Goal: Information Seeking & Learning: Check status

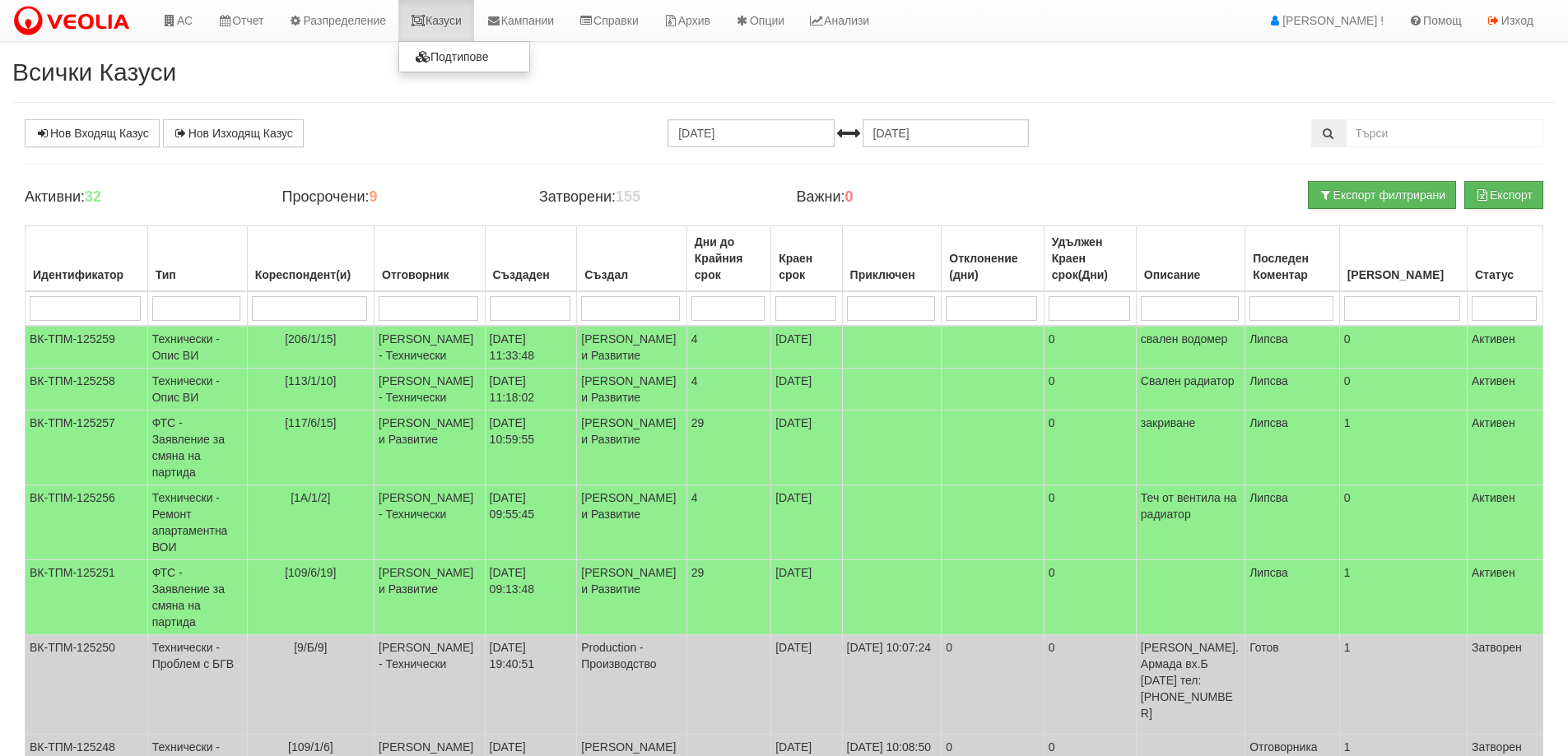
click at [460, 27] on link "Казуси" at bounding box center [436, 20] width 76 height 41
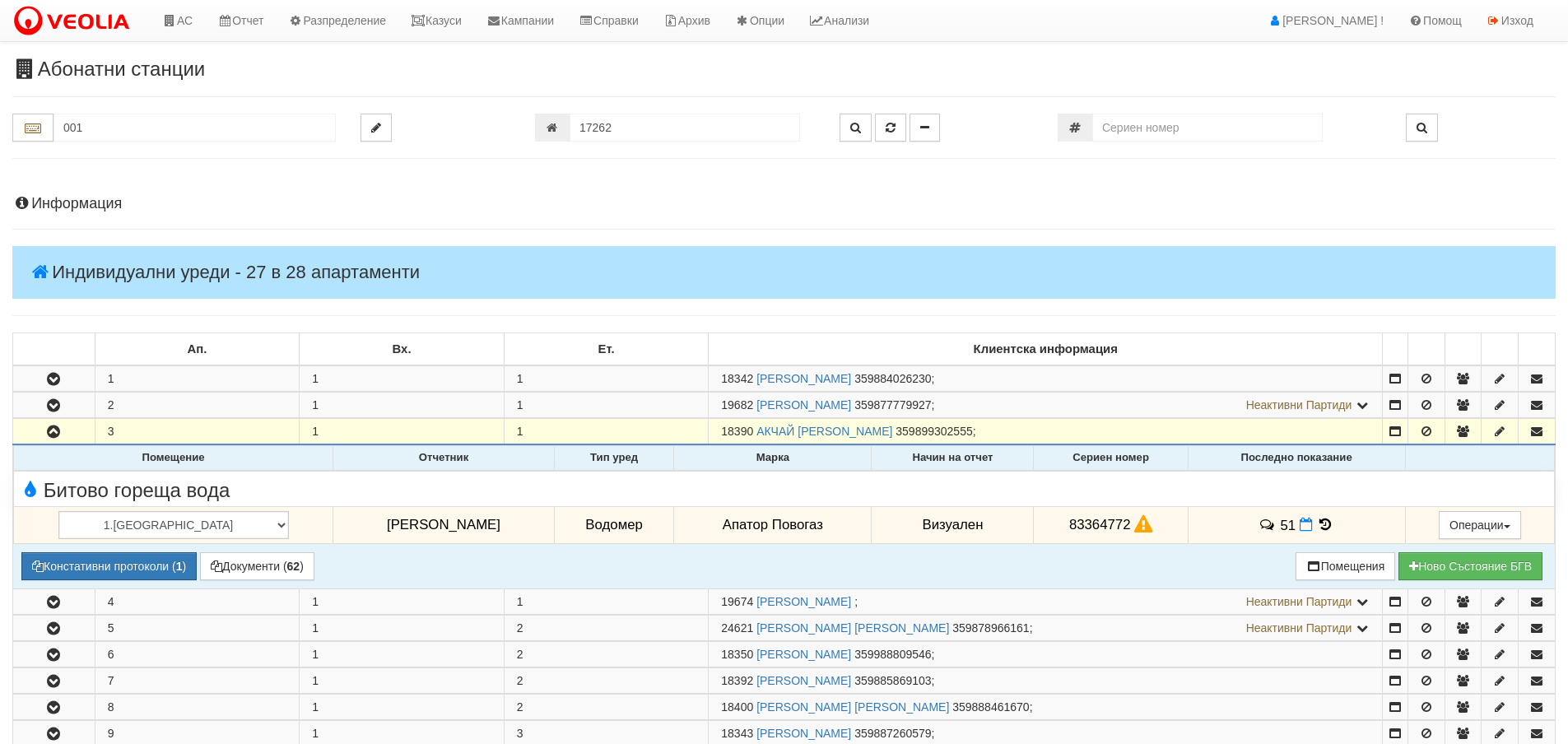
scroll to position [247, 0]
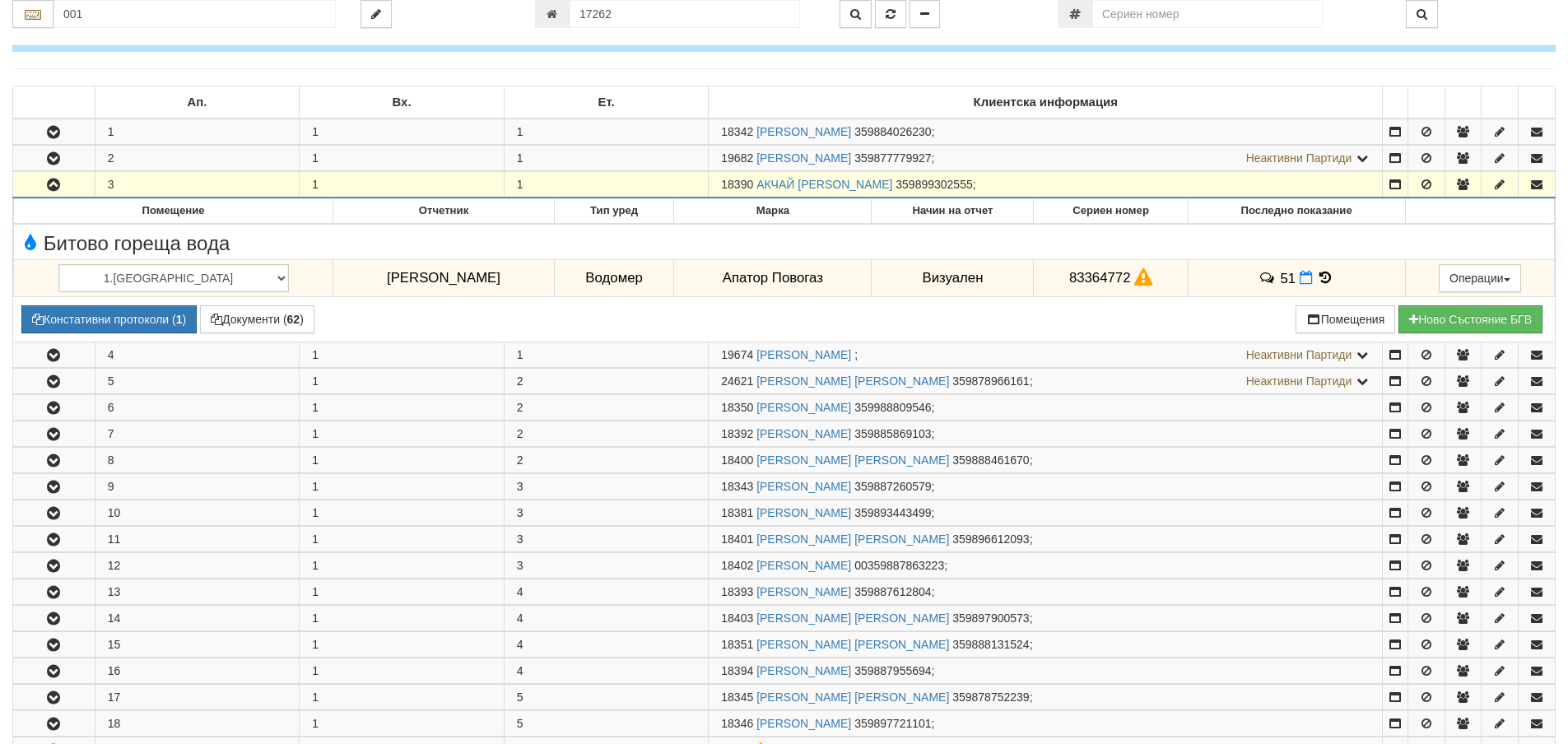
click at [64, 182] on button "button" at bounding box center [53, 185] width 81 height 25
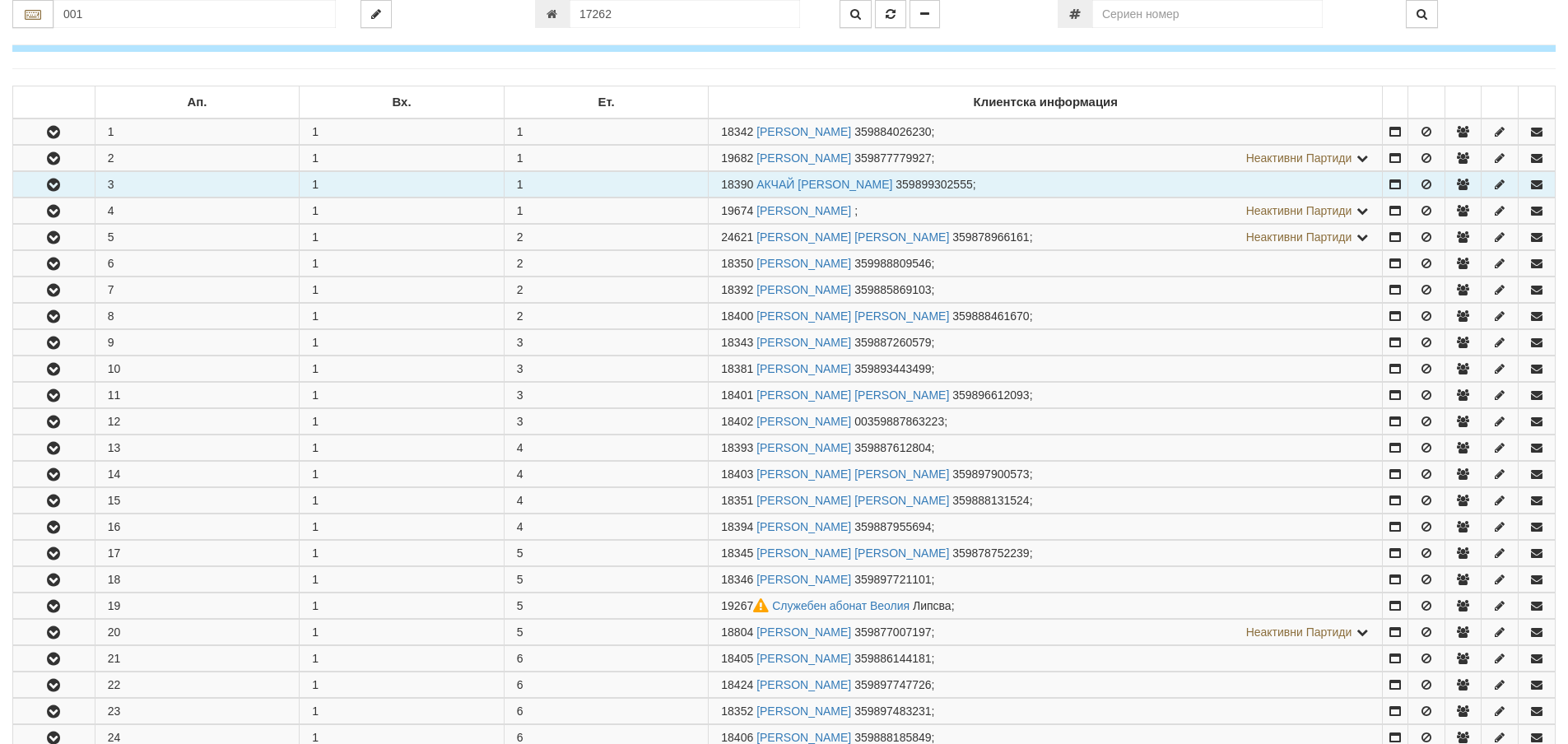
click at [64, 181] on button "button" at bounding box center [53, 185] width 81 height 25
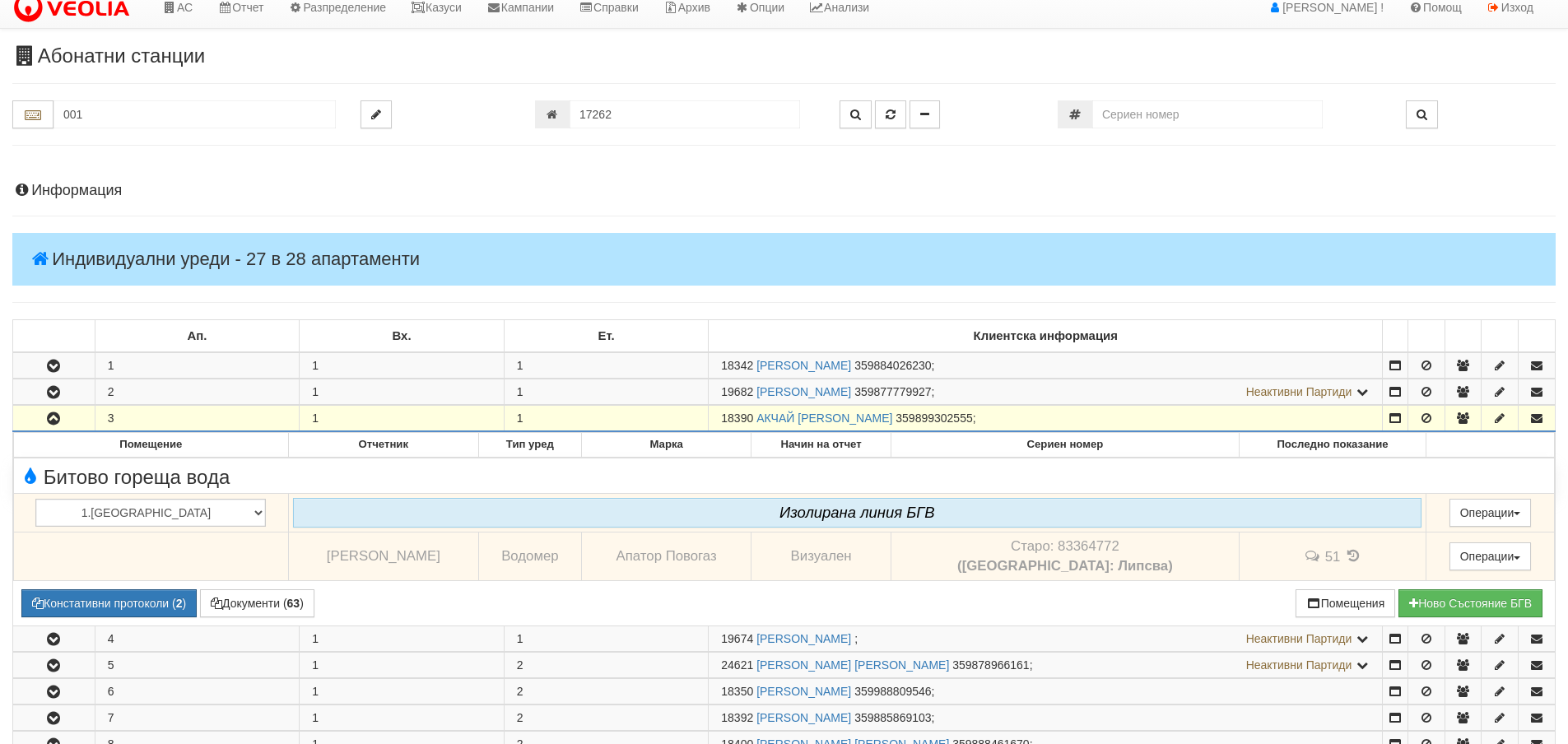
scroll to position [0, 0]
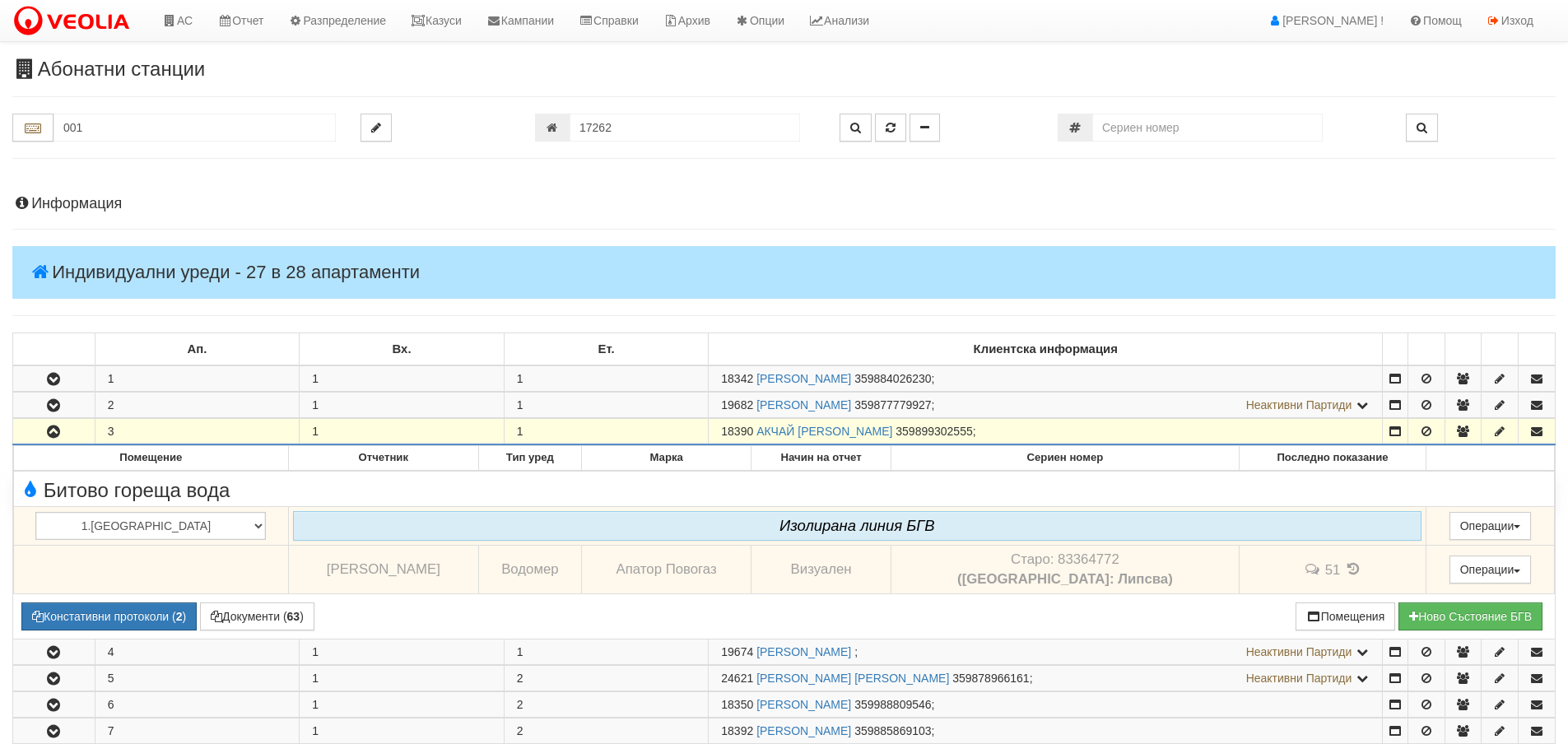
click at [54, 197] on h4 "Информация" at bounding box center [784, 204] width 1544 height 17
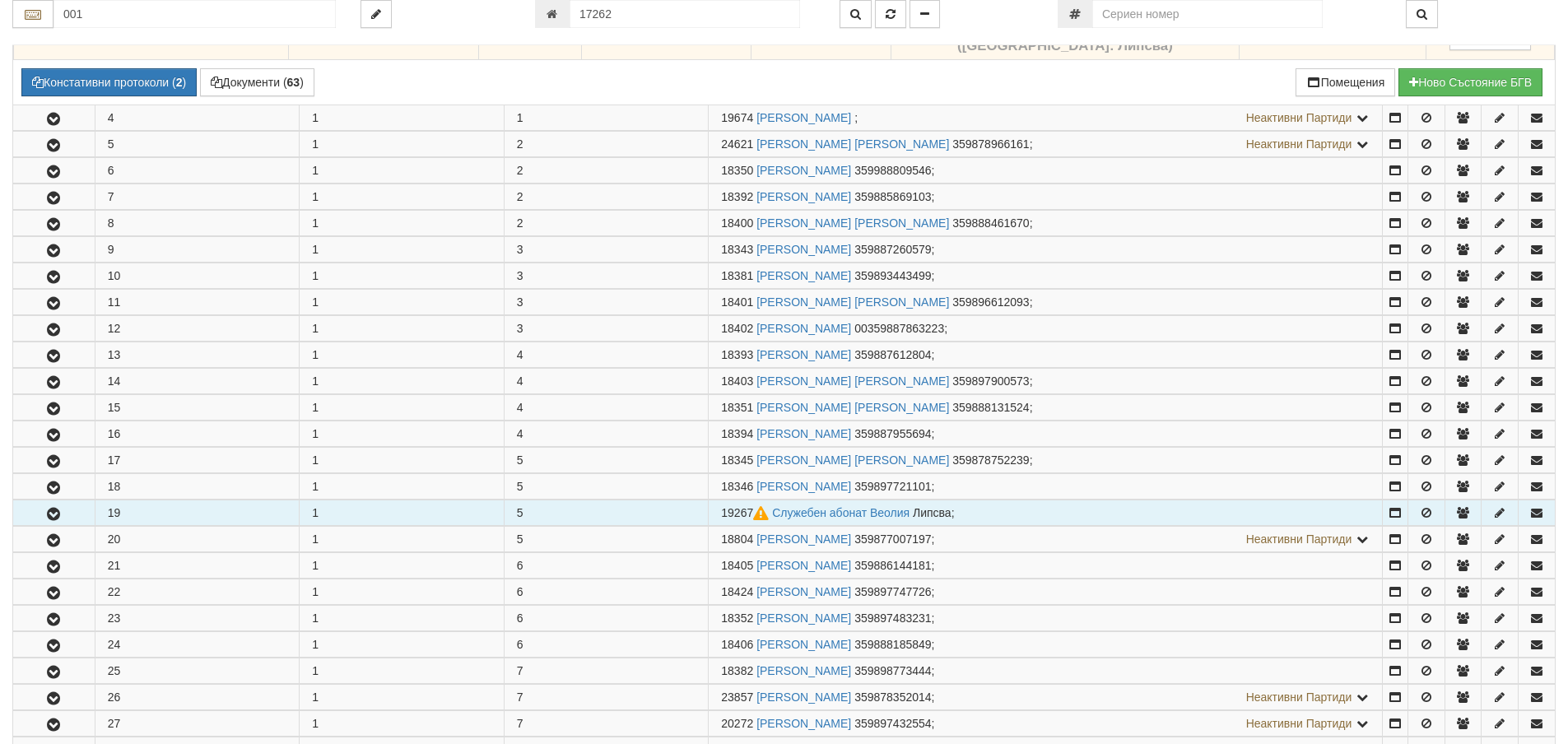
scroll to position [1317, 0]
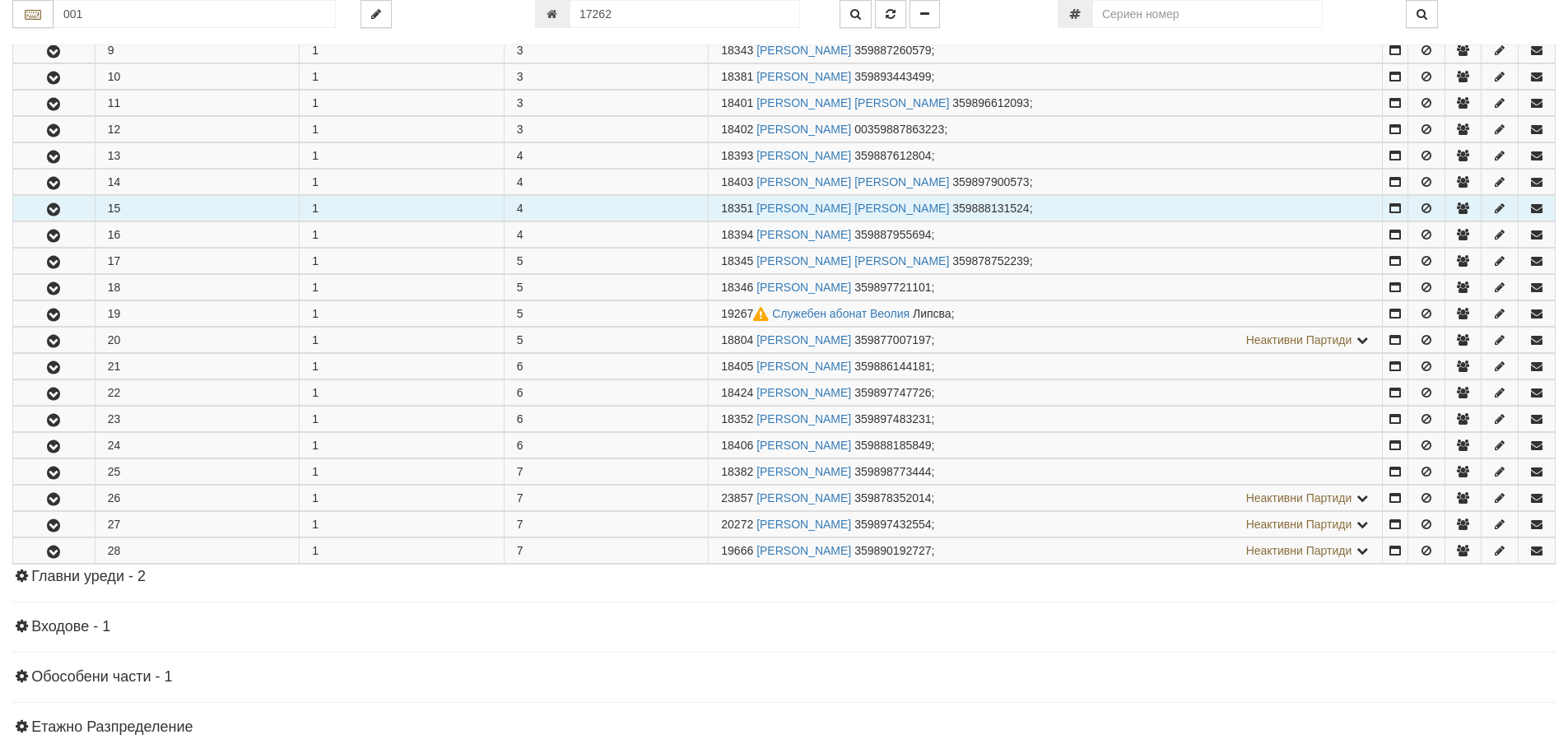
click at [65, 204] on button "button" at bounding box center [53, 208] width 81 height 25
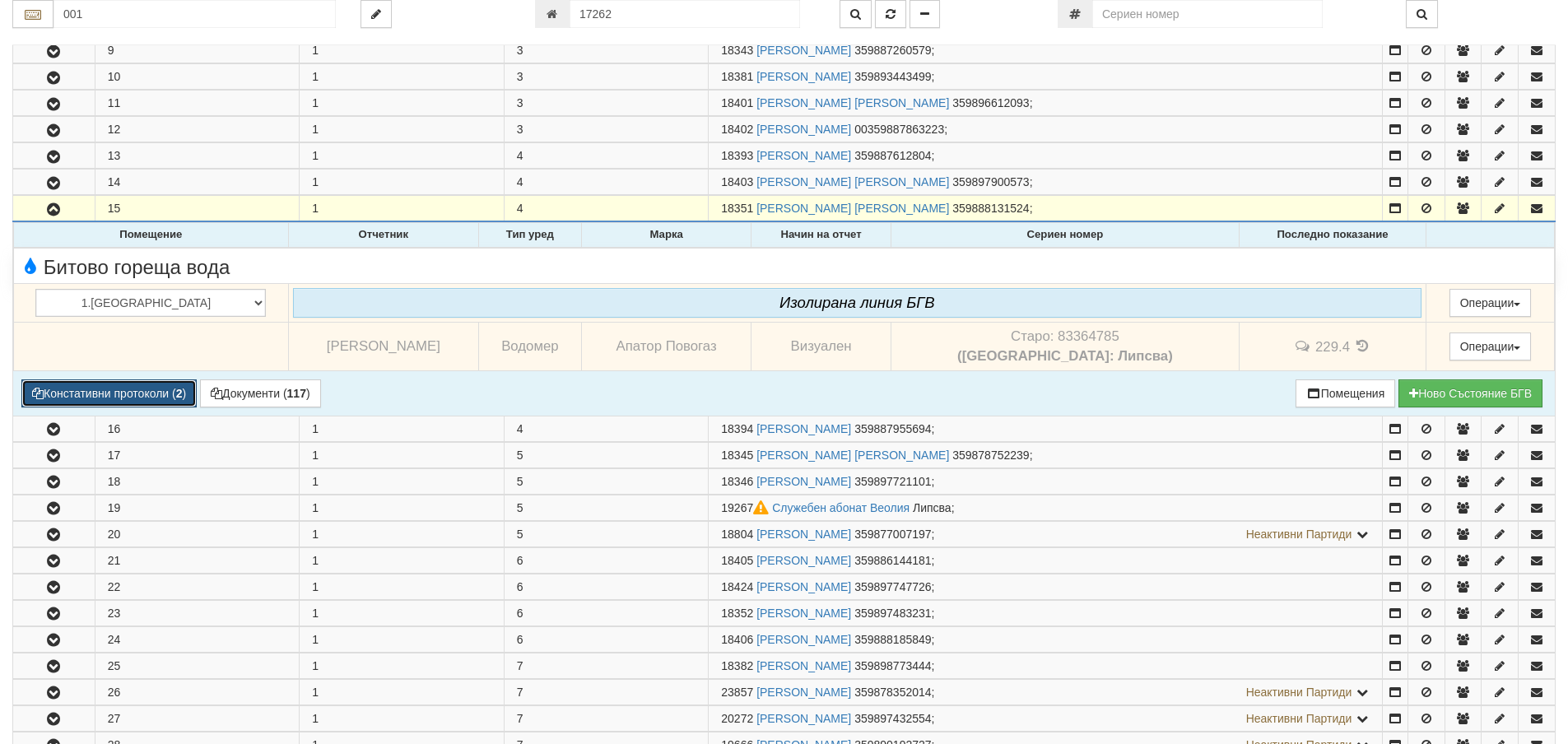
click at [157, 391] on button "Констативни протоколи ( 2 )" at bounding box center [108, 394] width 175 height 28
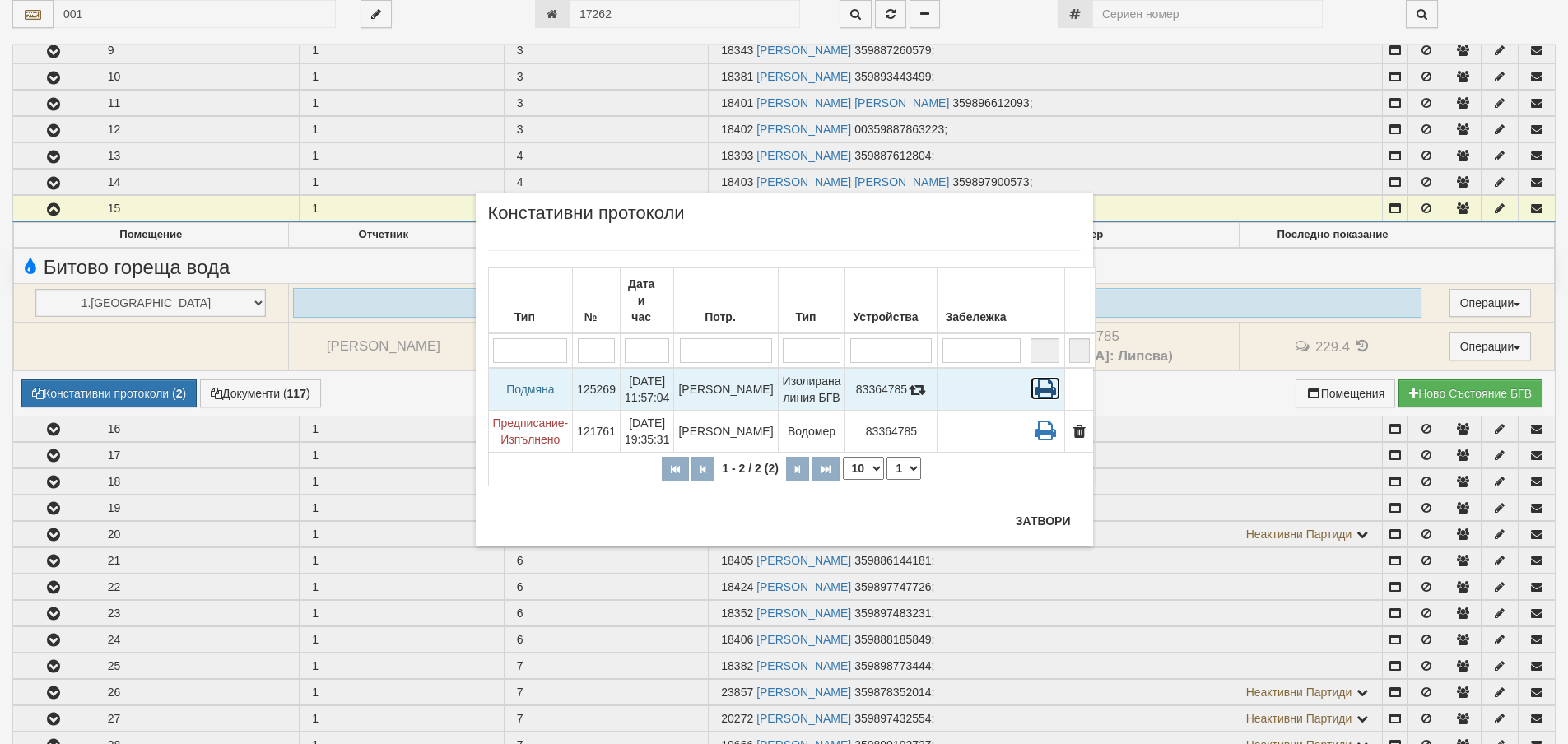
click at [1032, 377] on icon at bounding box center [1046, 389] width 30 height 23
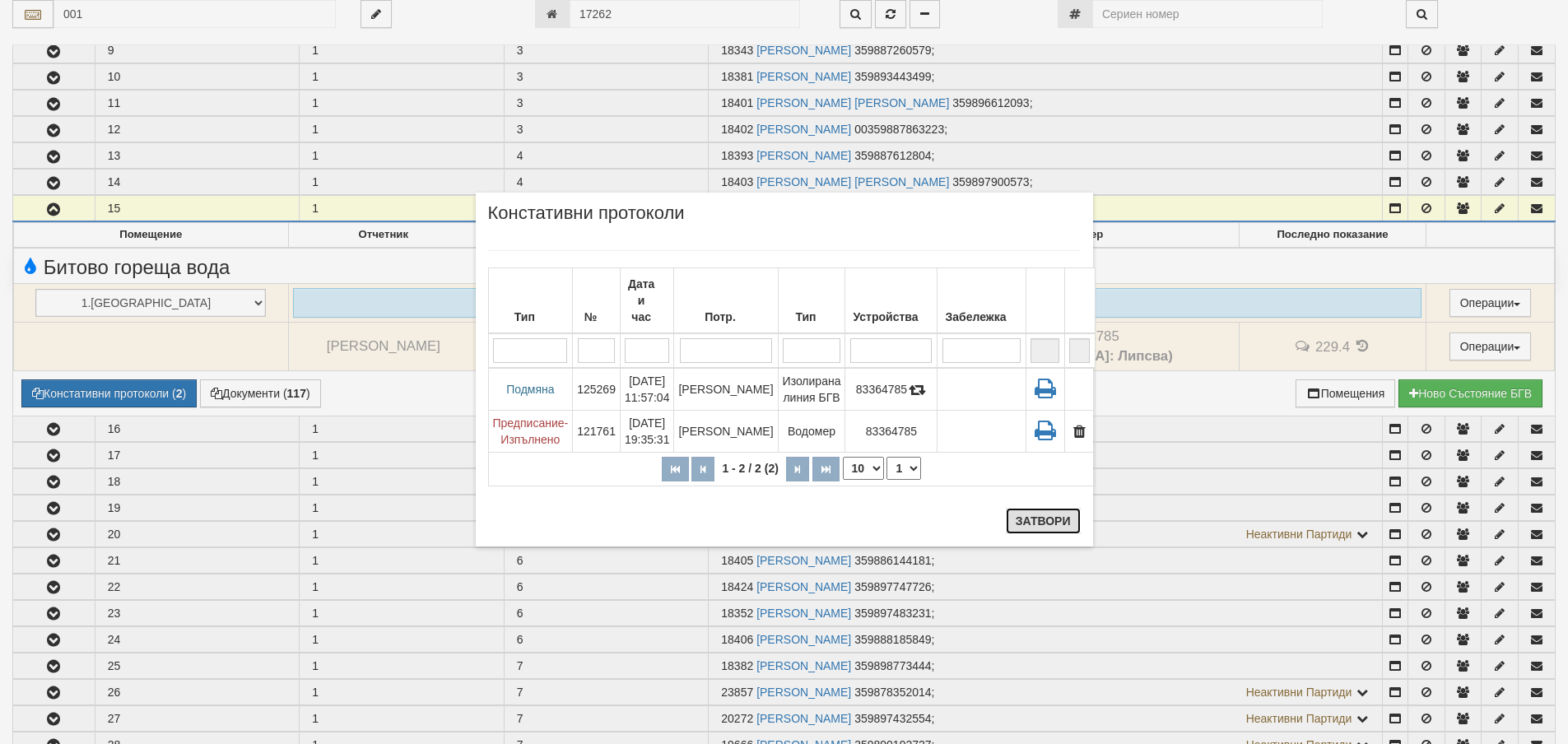
drag, startPoint x: 1053, startPoint y: 518, endPoint x: 1119, endPoint y: 481, distance: 75.7
click at [1058, 516] on button "Затвори" at bounding box center [1043, 521] width 75 height 26
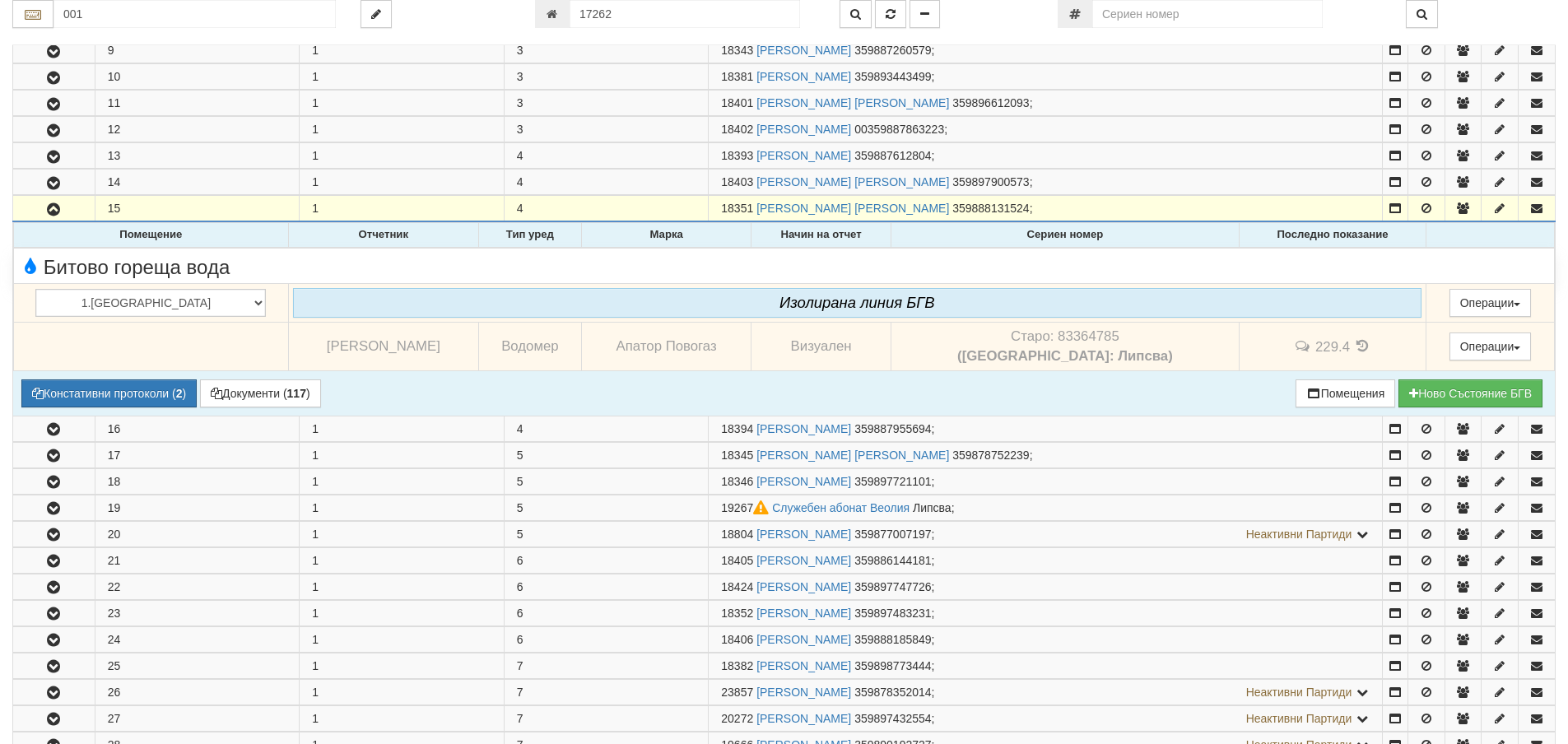
click at [1354, 345] on icon at bounding box center [1362, 347] width 18 height 14
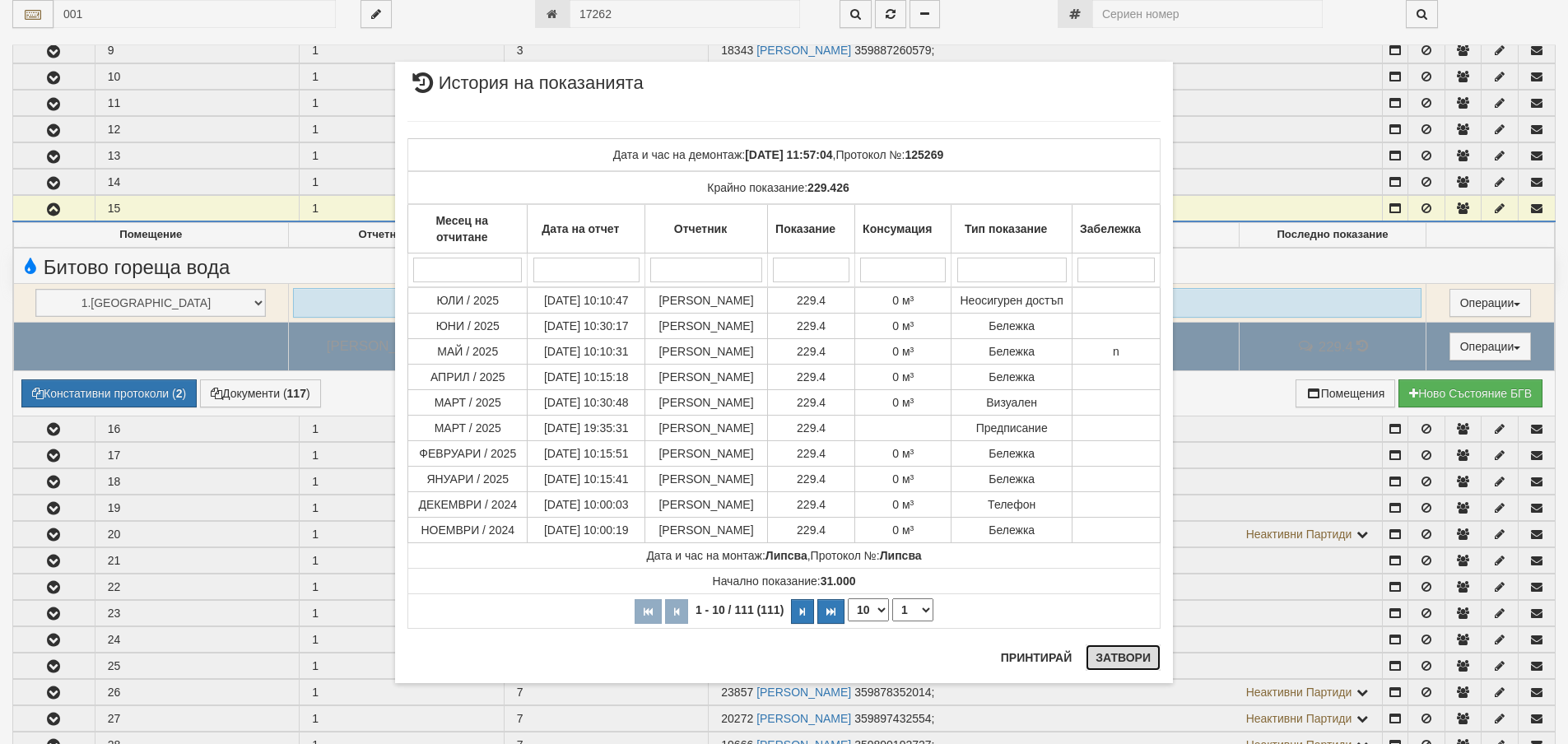
click at [1131, 661] on button "Затвори" at bounding box center [1124, 658] width 75 height 26
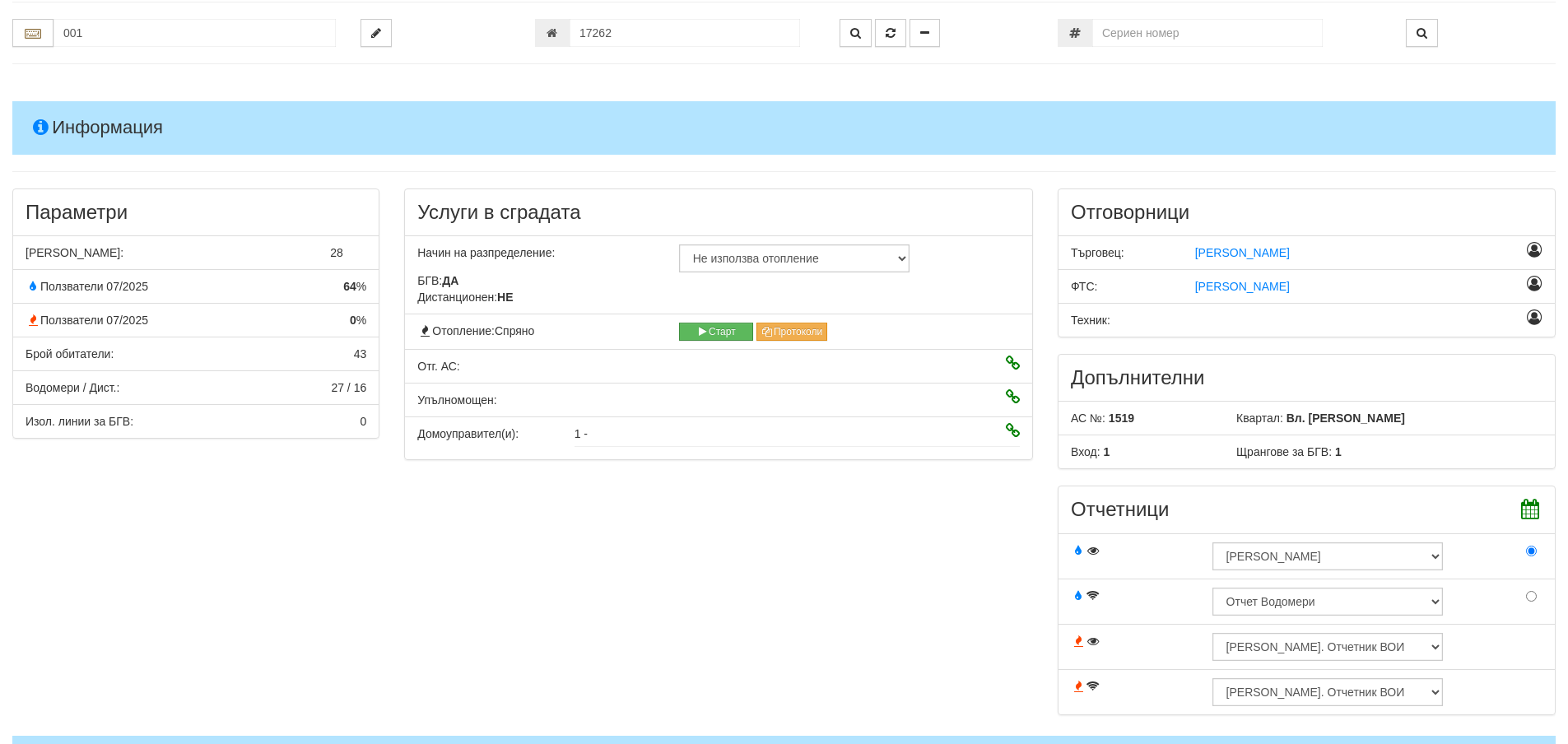
scroll to position [0, 0]
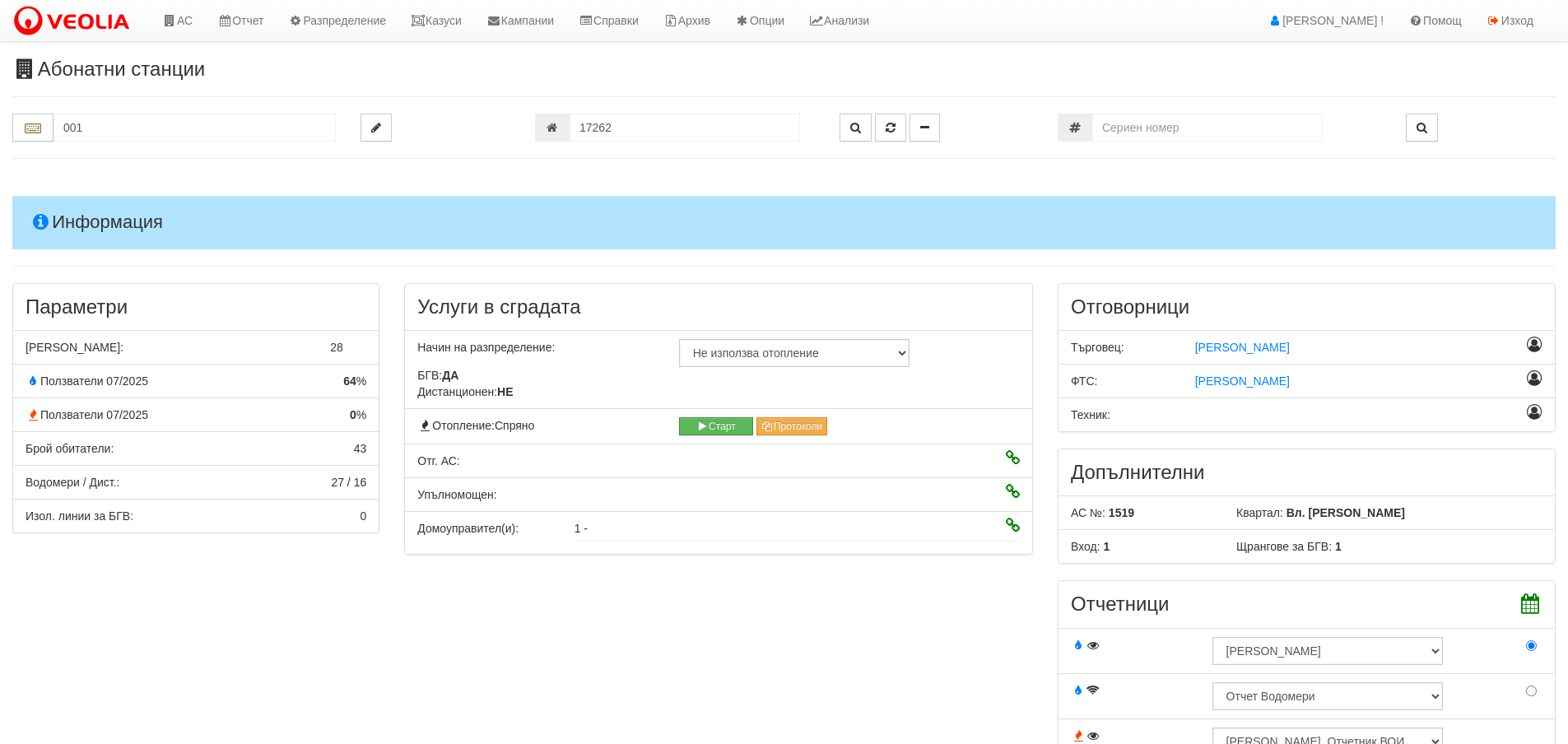
click at [99, 212] on h4 "Информация" at bounding box center [784, 222] width 1544 height 53
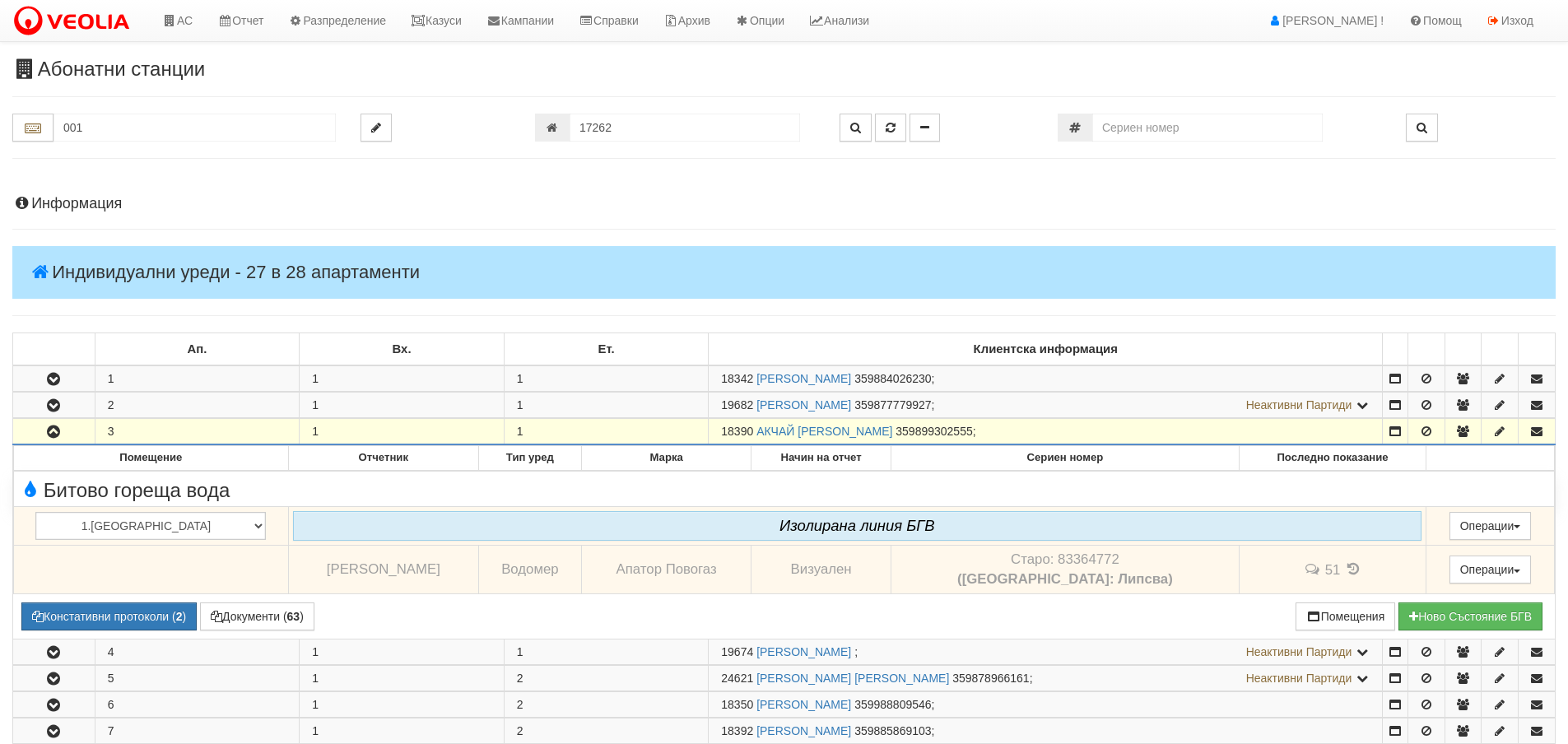
click at [99, 212] on h4 "Информация" at bounding box center [784, 204] width 1544 height 17
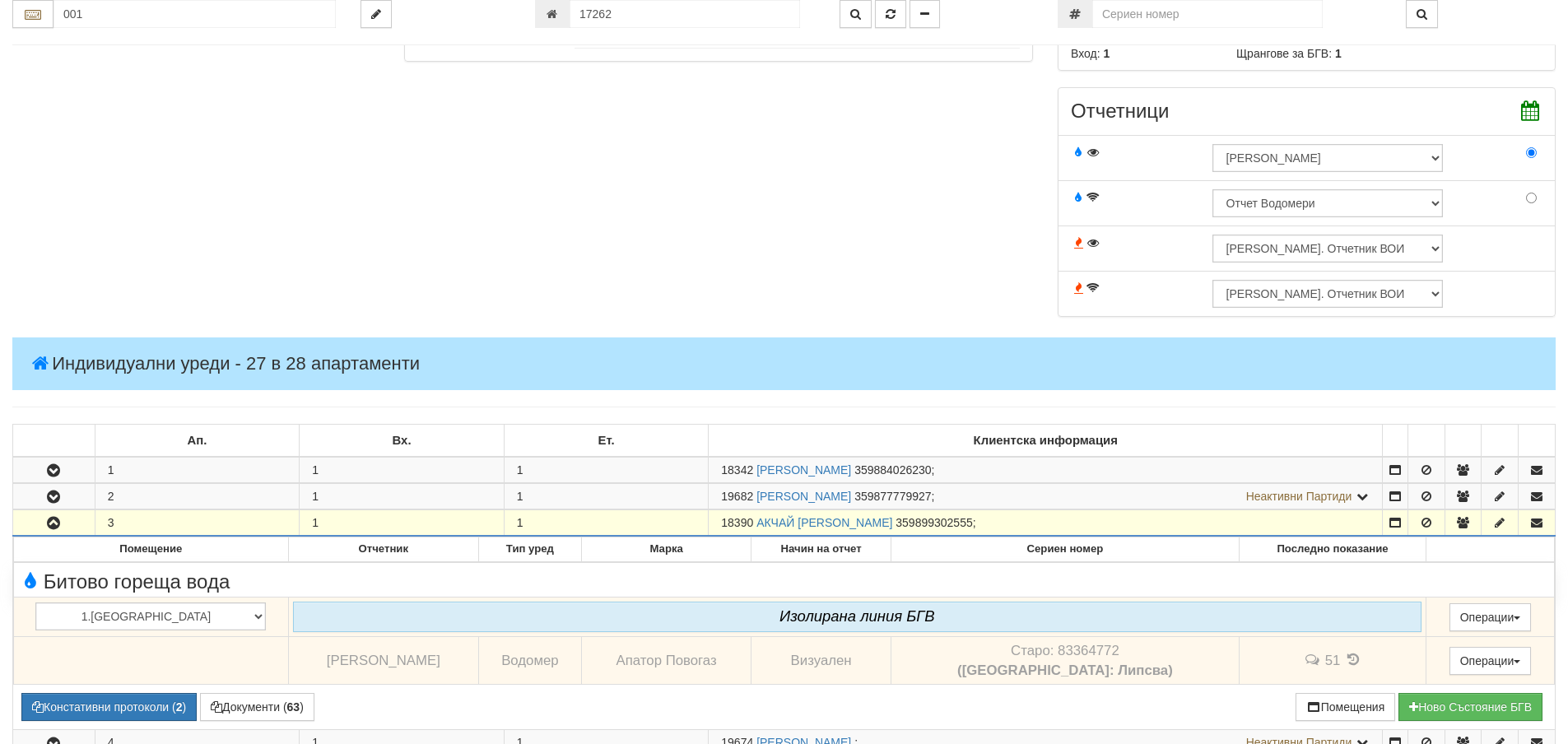
scroll to position [494, 0]
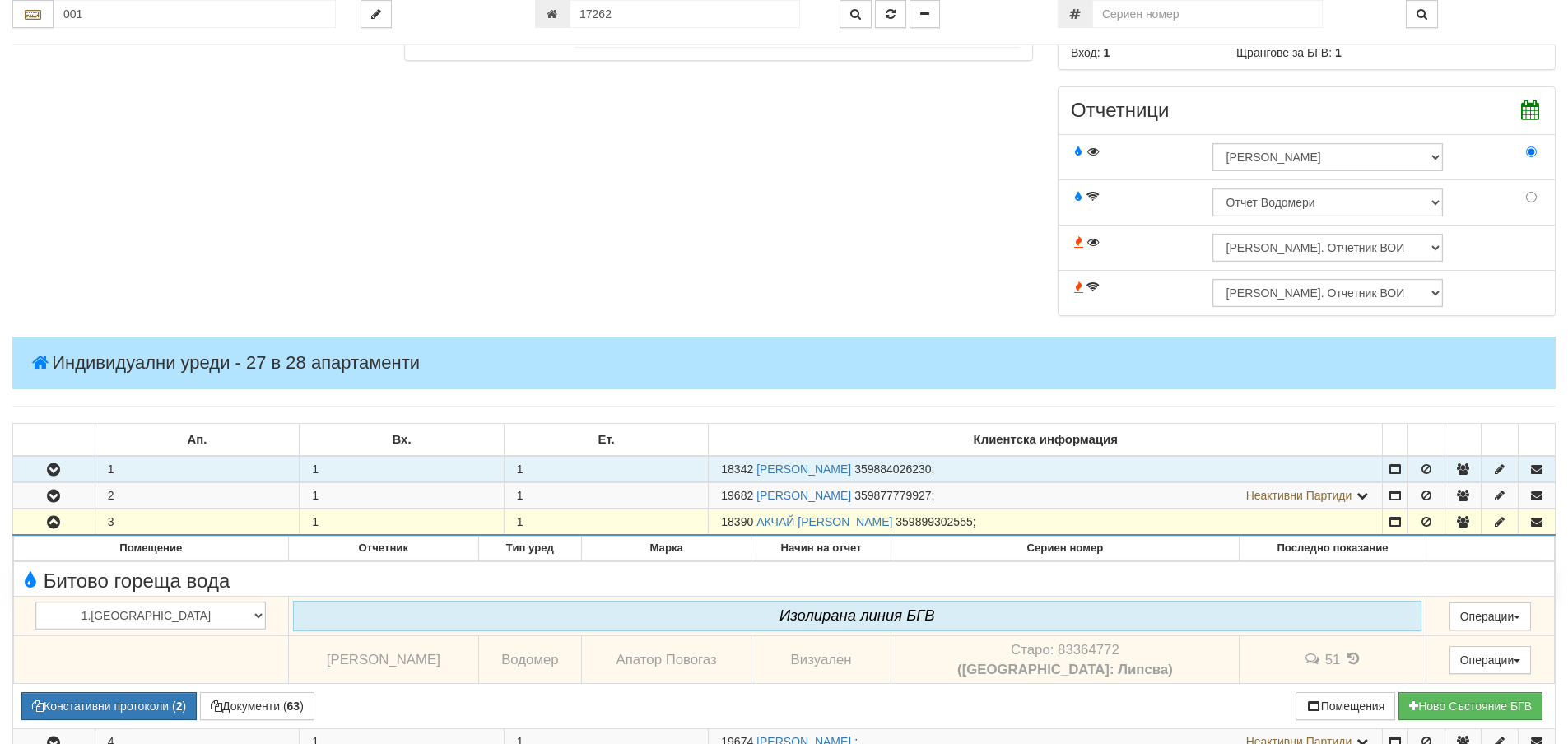
click at [80, 469] on button "button" at bounding box center [53, 469] width 81 height 25
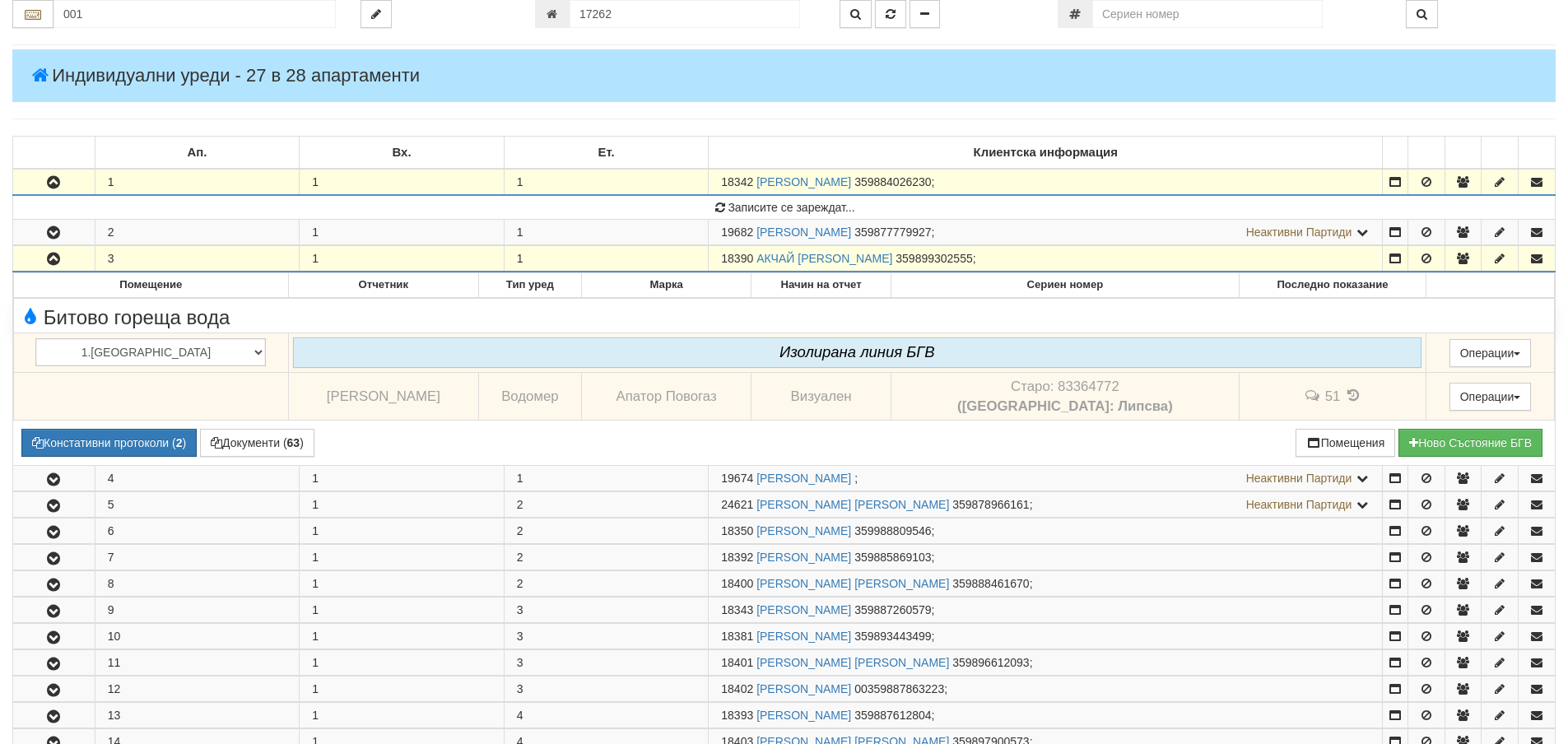
scroll to position [824, 0]
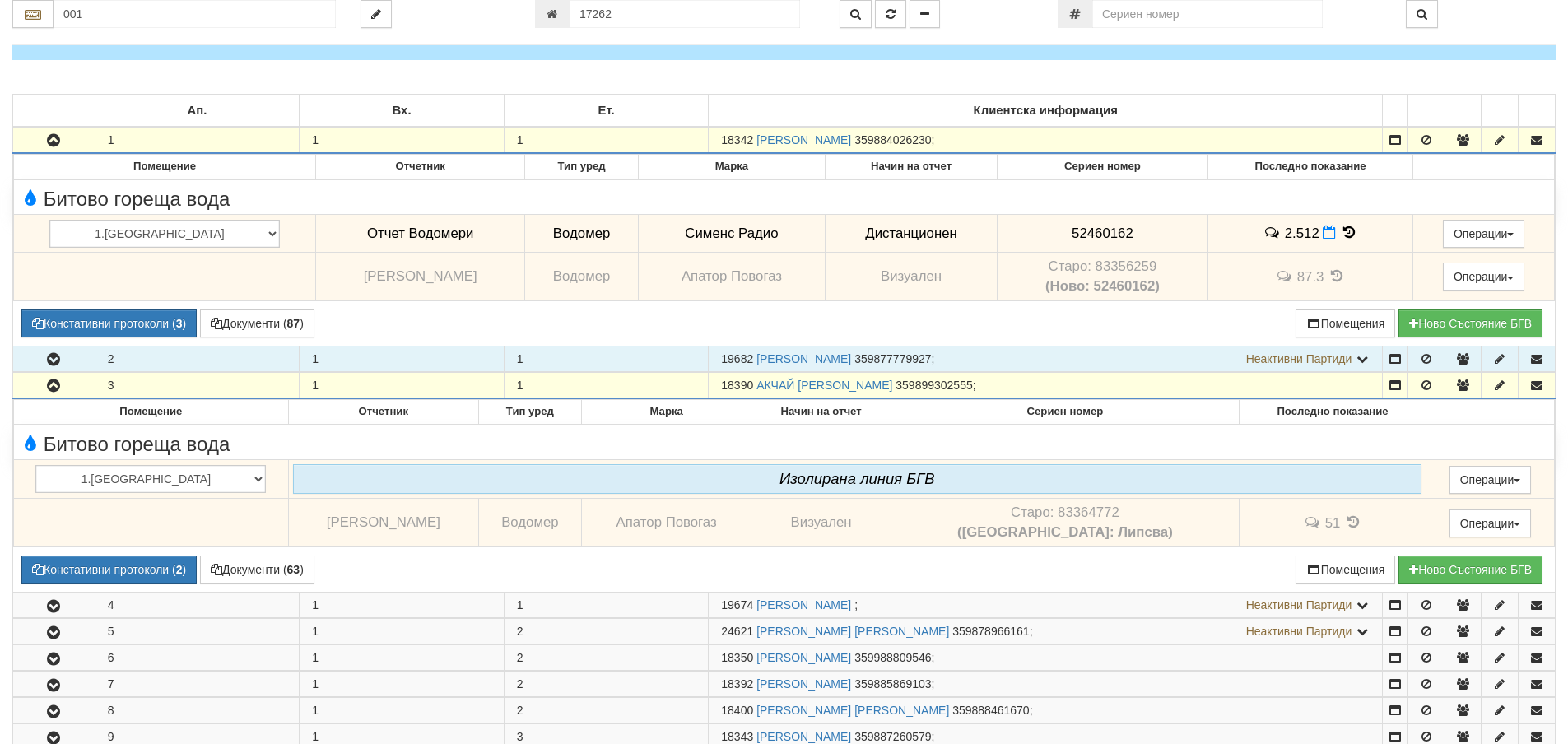
click at [66, 361] on button "button" at bounding box center [53, 359] width 81 height 25
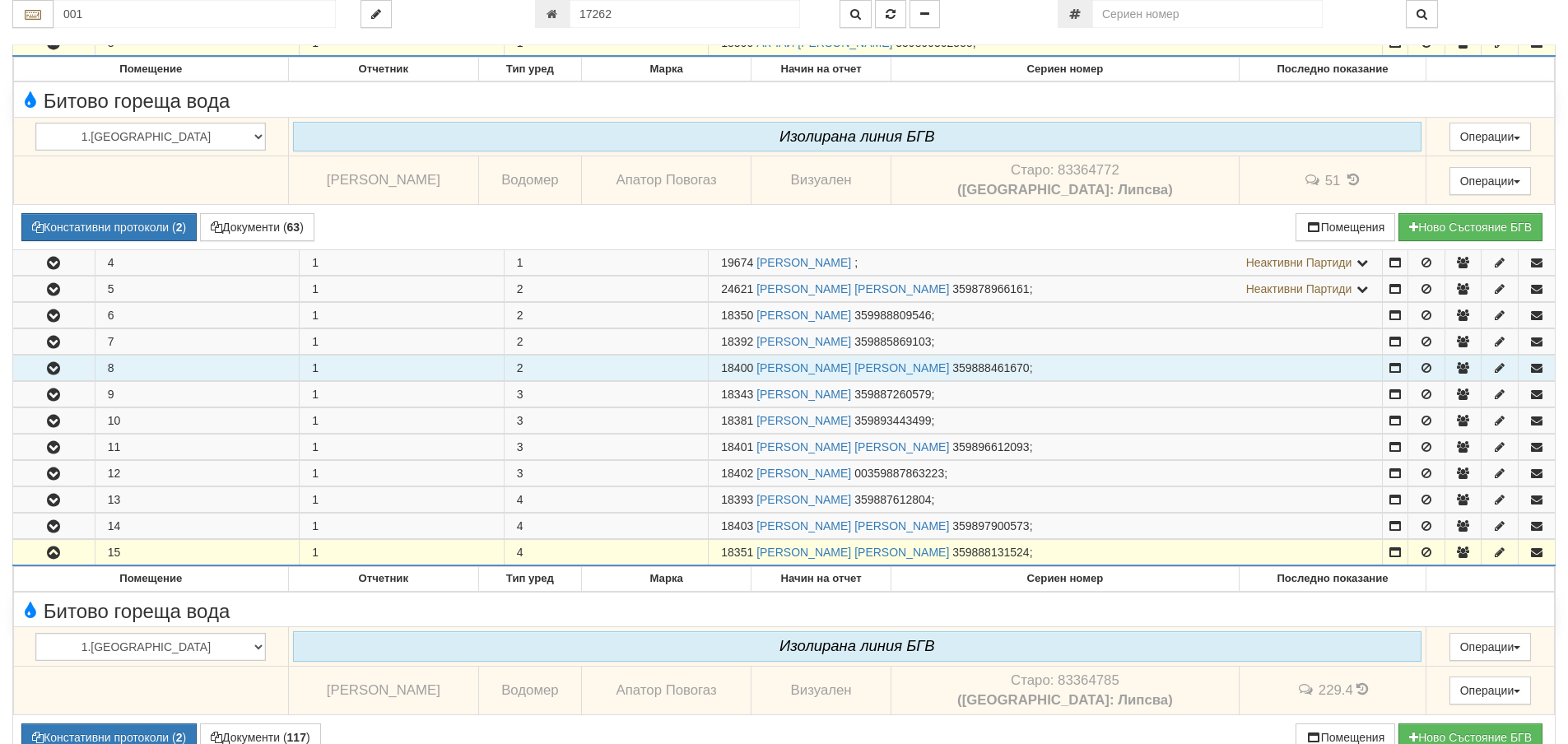
scroll to position [1400, 0]
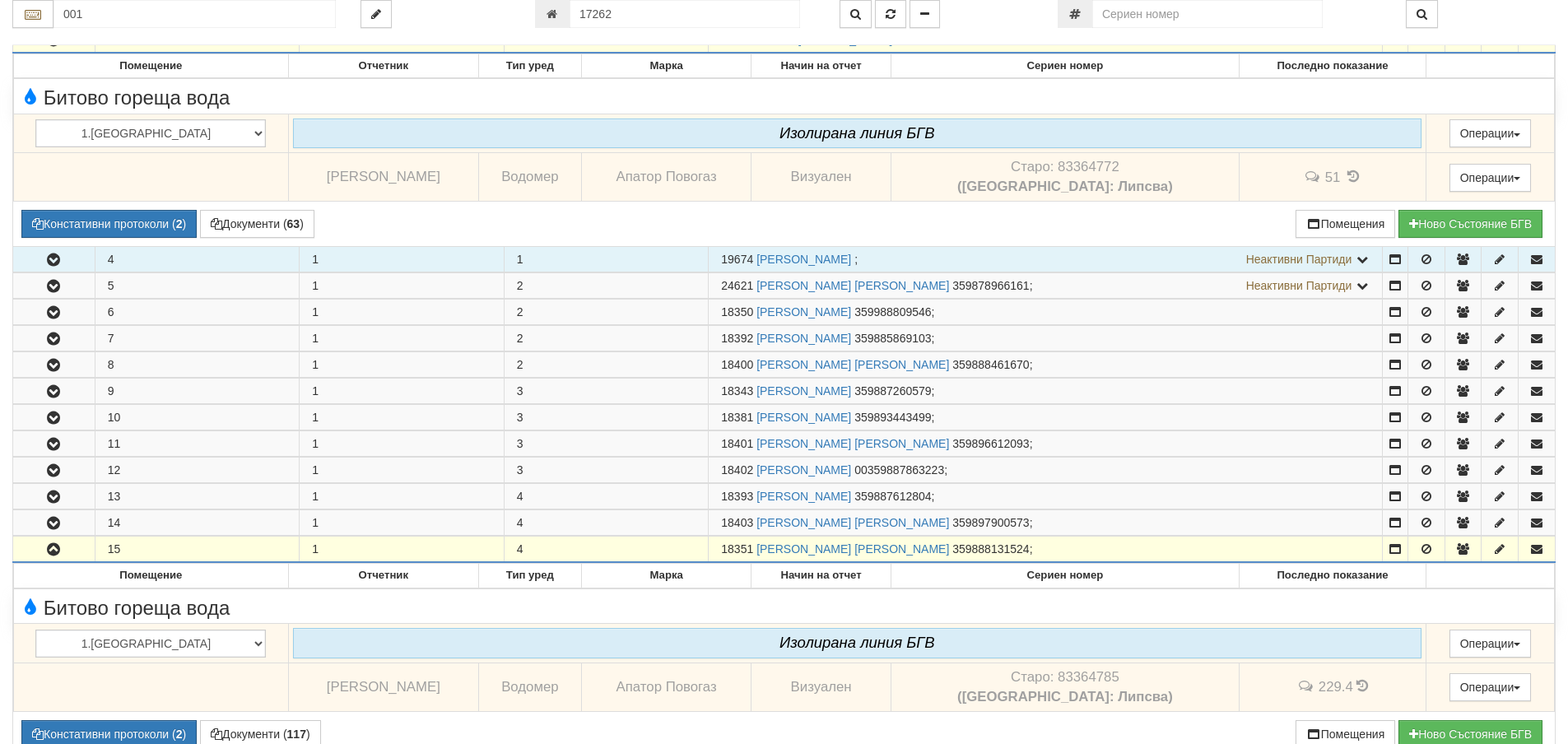
click at [62, 262] on icon "button" at bounding box center [53, 260] width 20 height 11
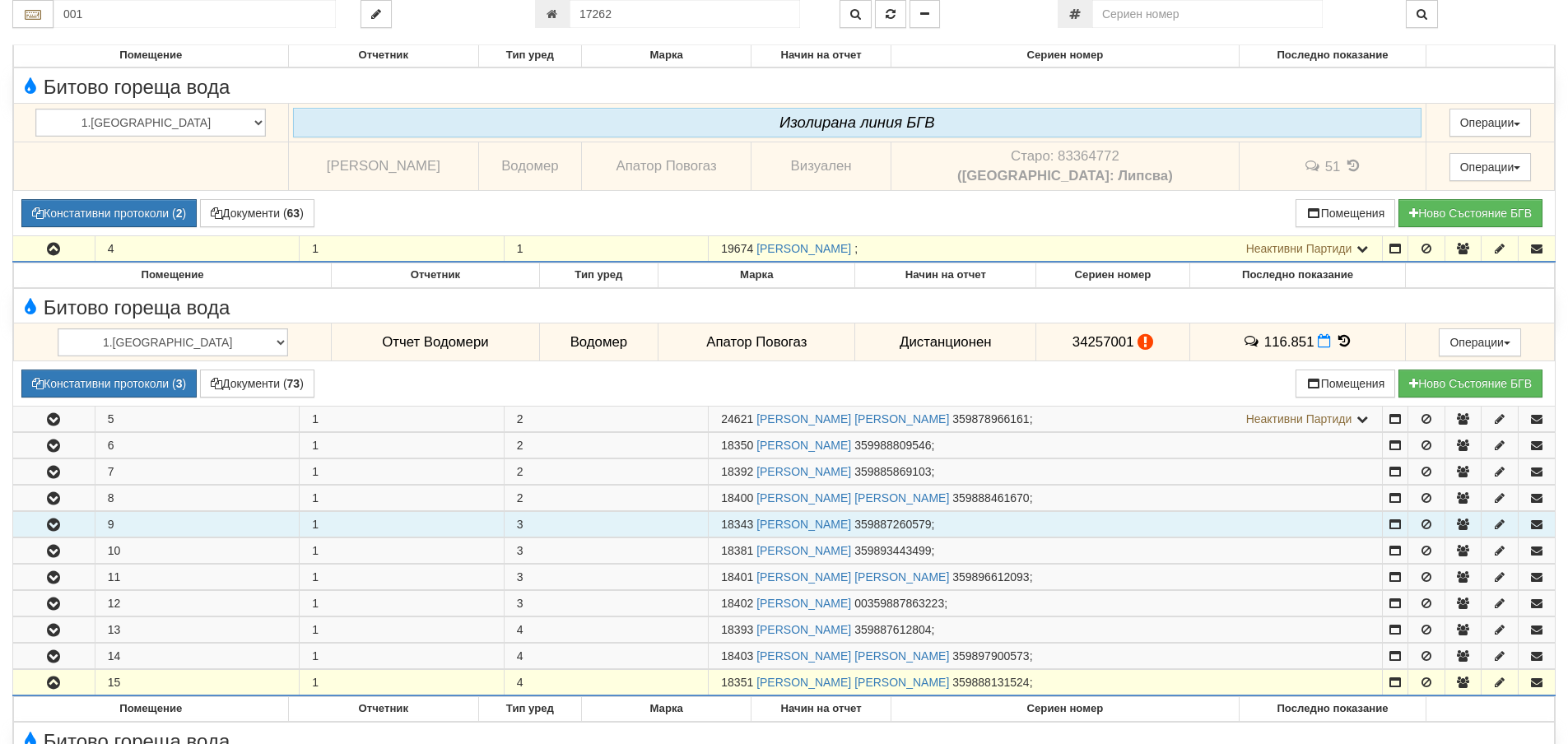
scroll to position [1564, 0]
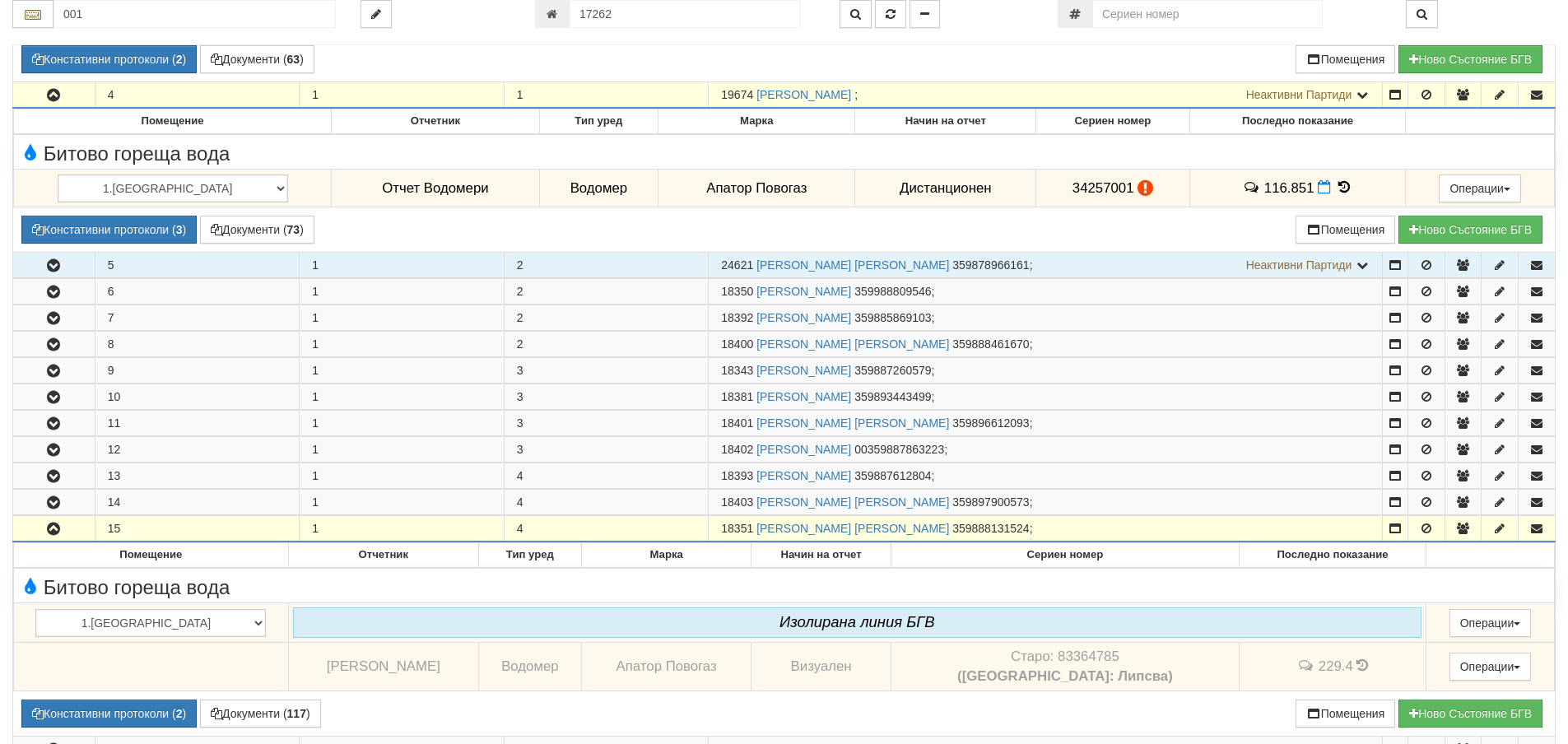
click at [51, 271] on icon "button" at bounding box center [53, 265] width 20 height 11
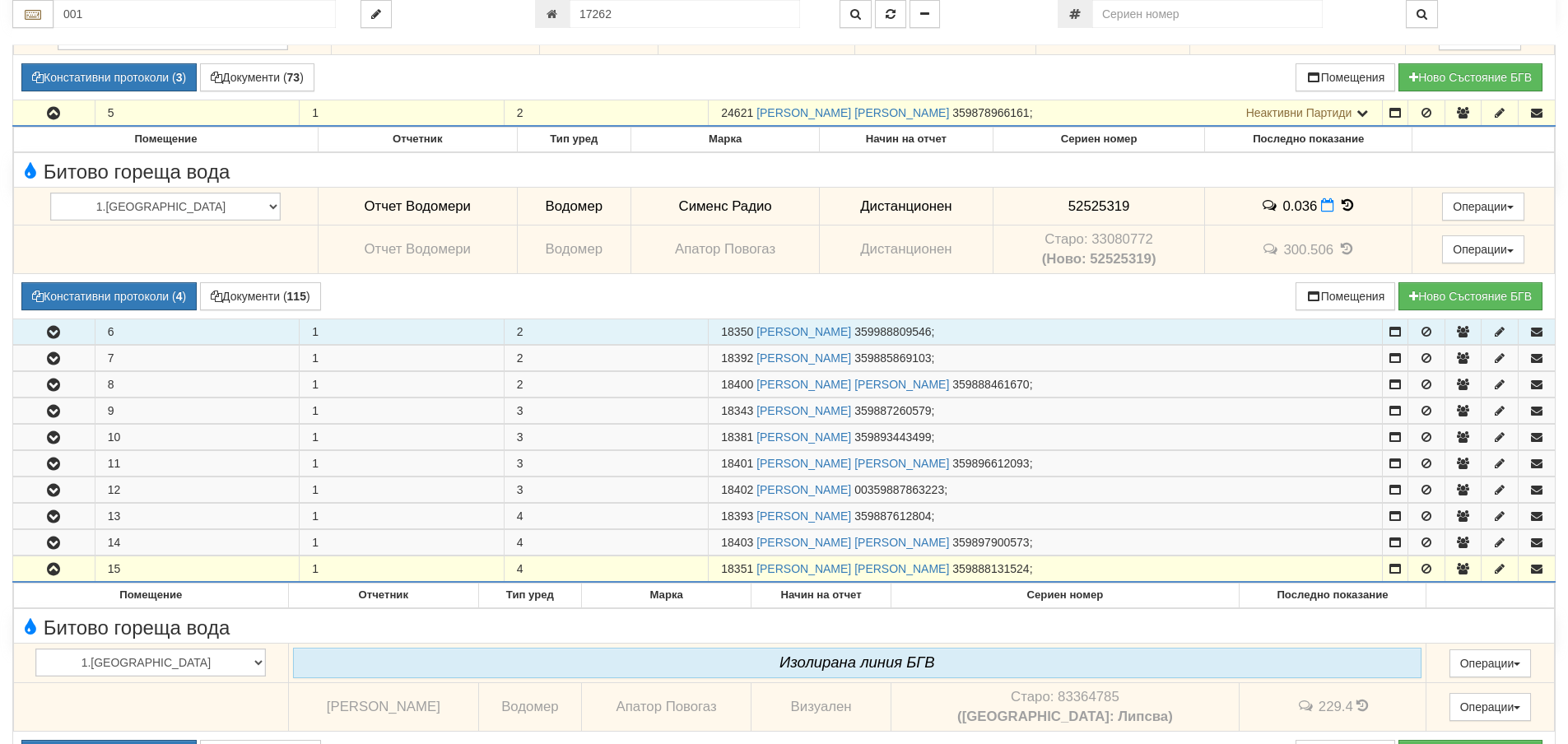
scroll to position [1729, 0]
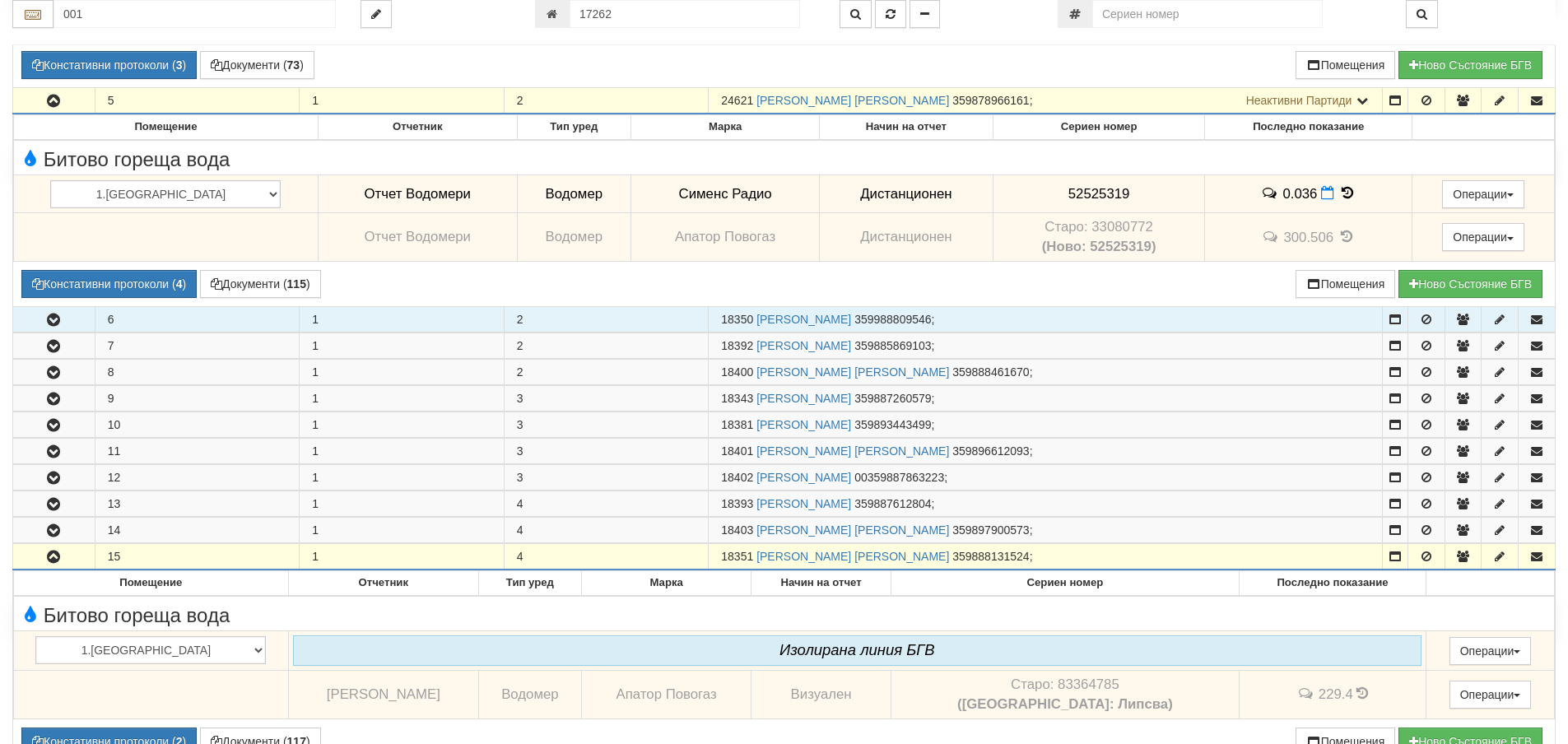
click at [60, 314] on icon "button" at bounding box center [53, 319] width 20 height 11
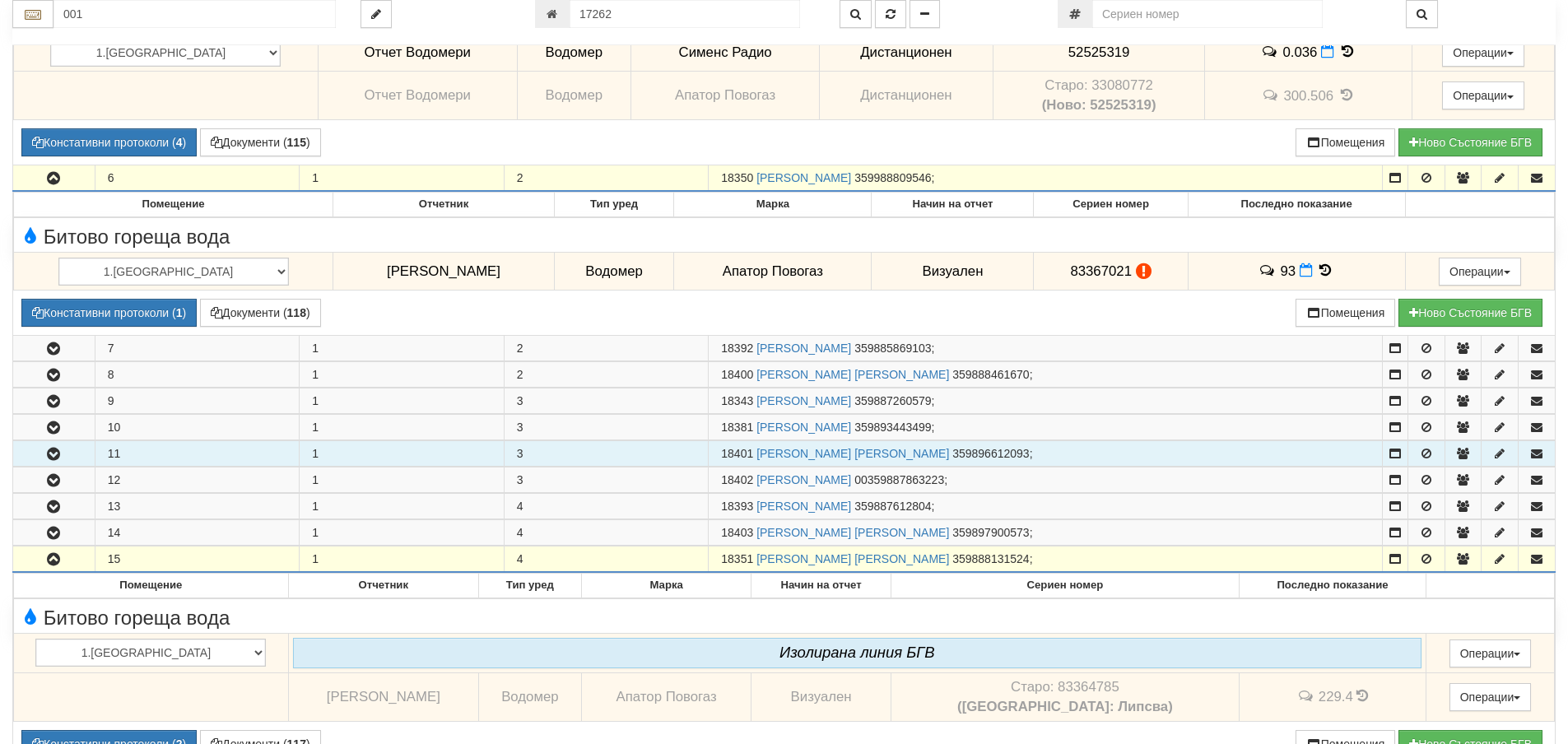
scroll to position [1893, 0]
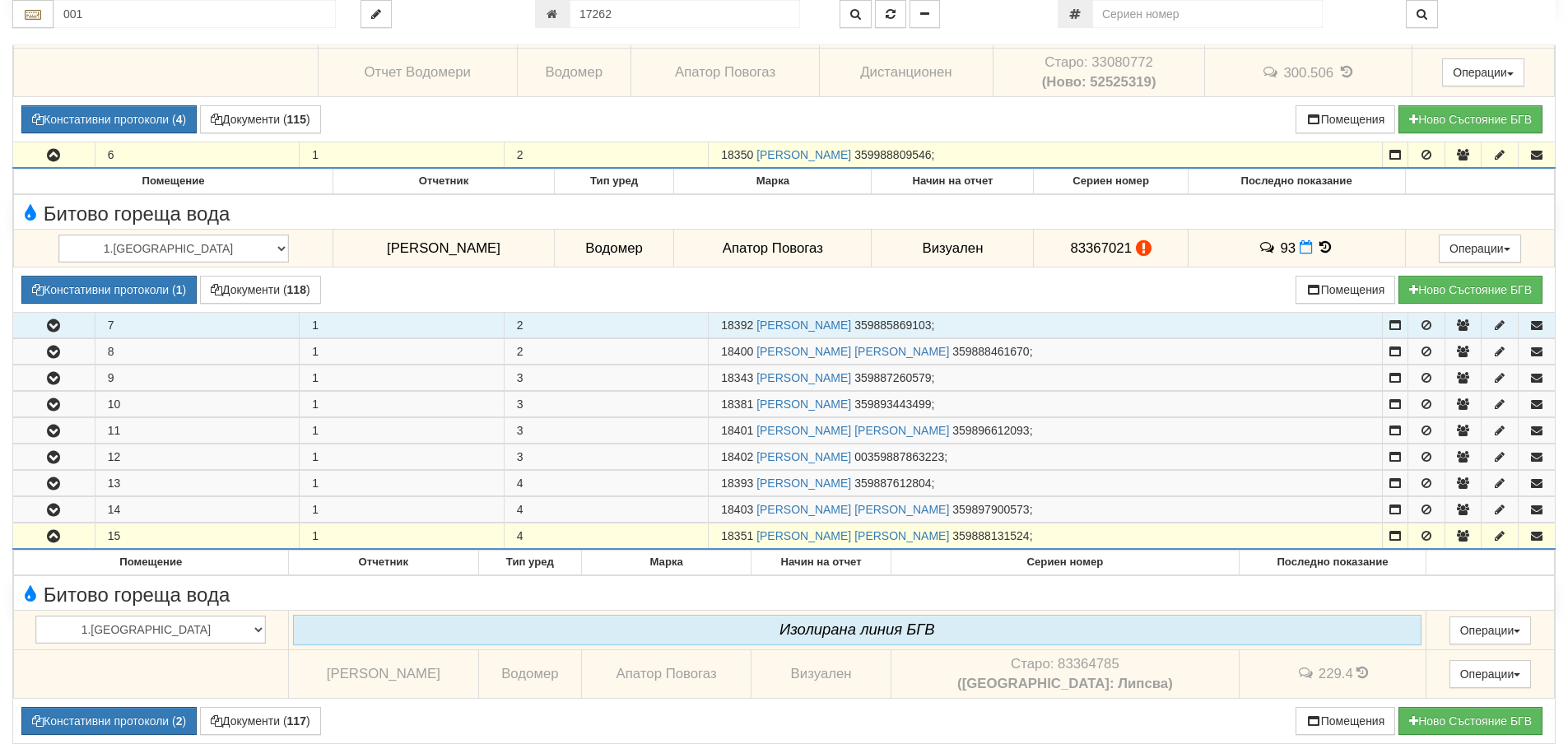
click at [76, 328] on button "button" at bounding box center [53, 325] width 81 height 25
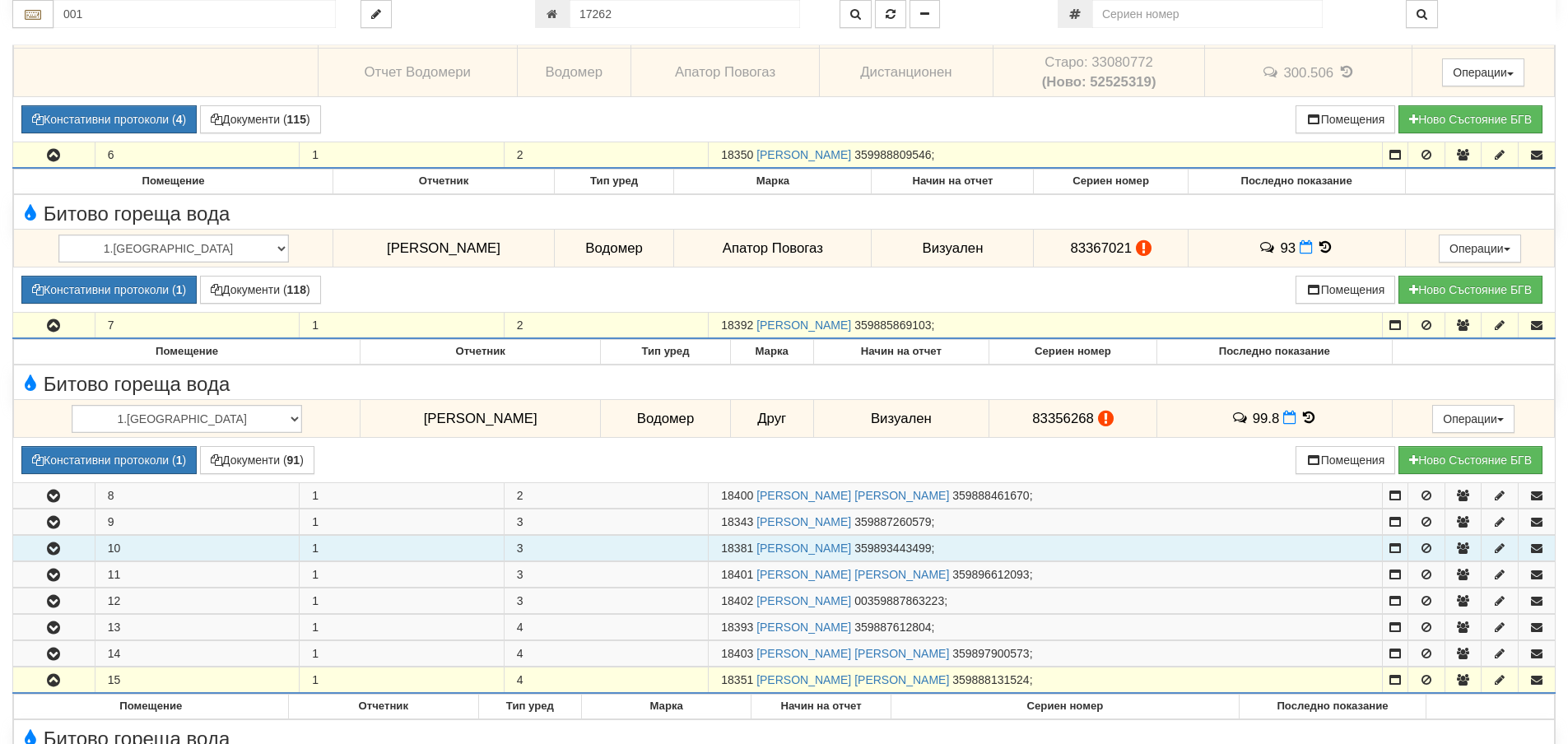
scroll to position [1976, 0]
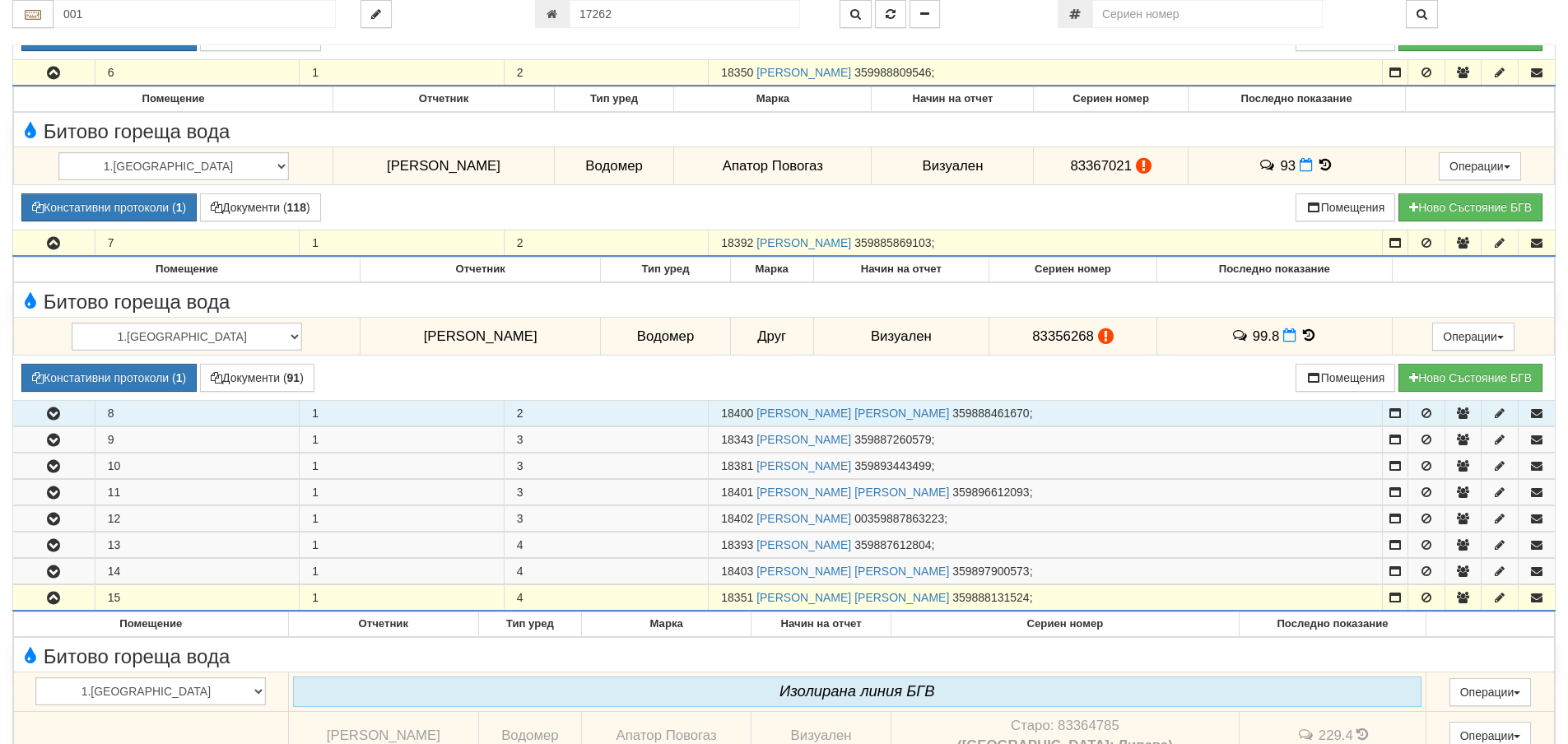
click at [60, 409] on icon "button" at bounding box center [53, 414] width 20 height 11
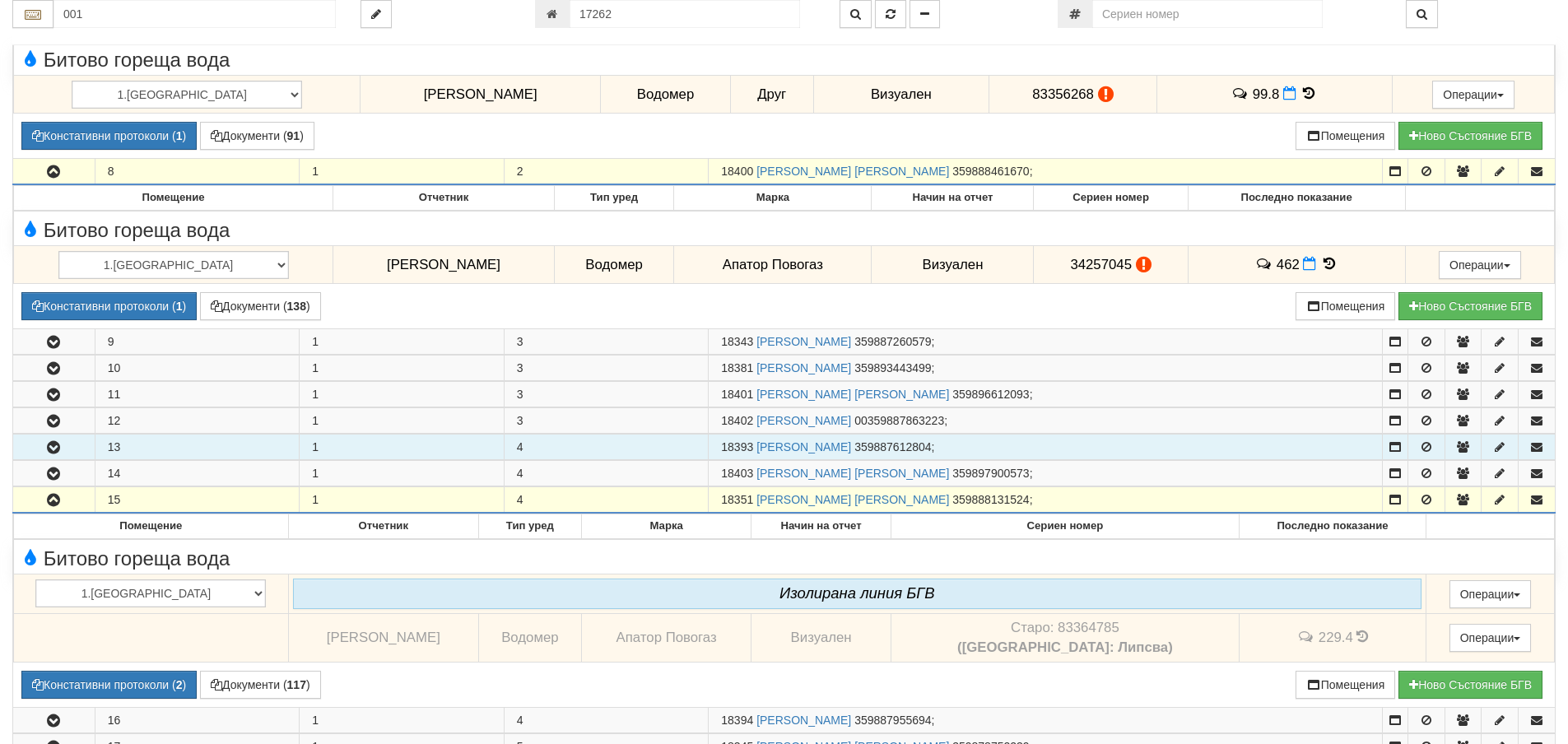
scroll to position [2223, 0]
